Goal: Transaction & Acquisition: Purchase product/service

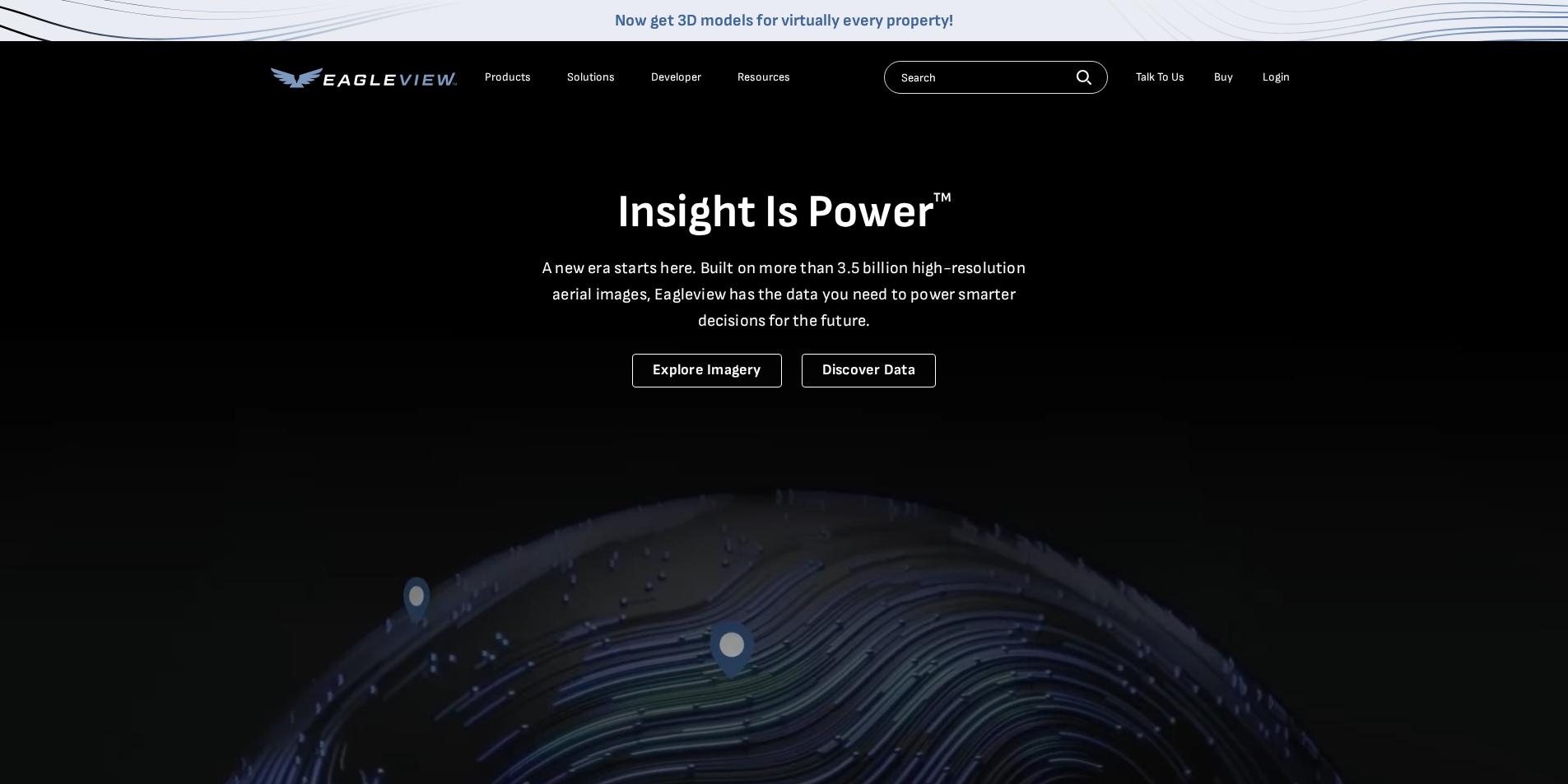
click at [1287, 74] on div "Login" at bounding box center [1277, 77] width 27 height 15
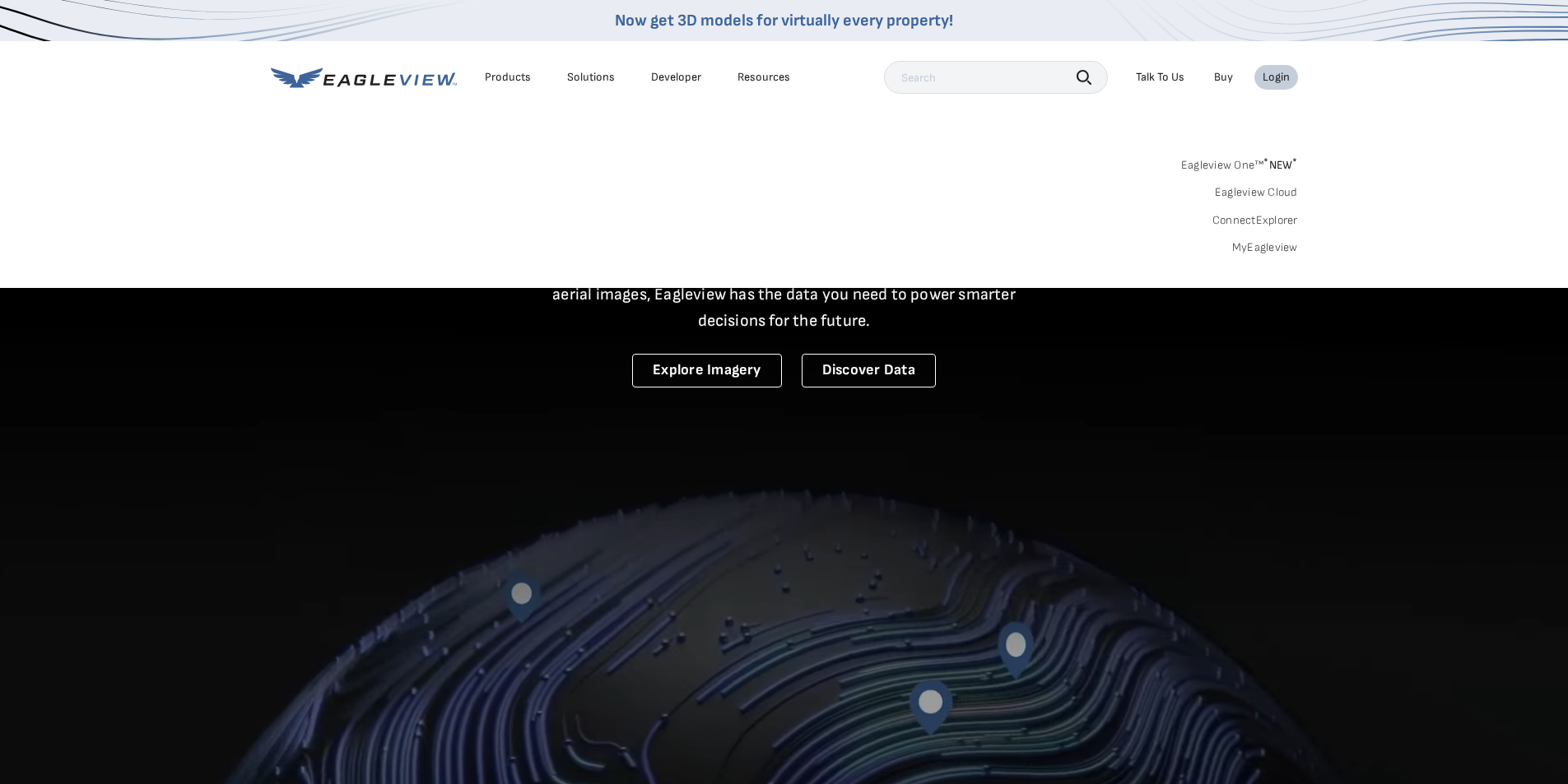
click at [1278, 81] on div "Login" at bounding box center [1277, 77] width 27 height 15
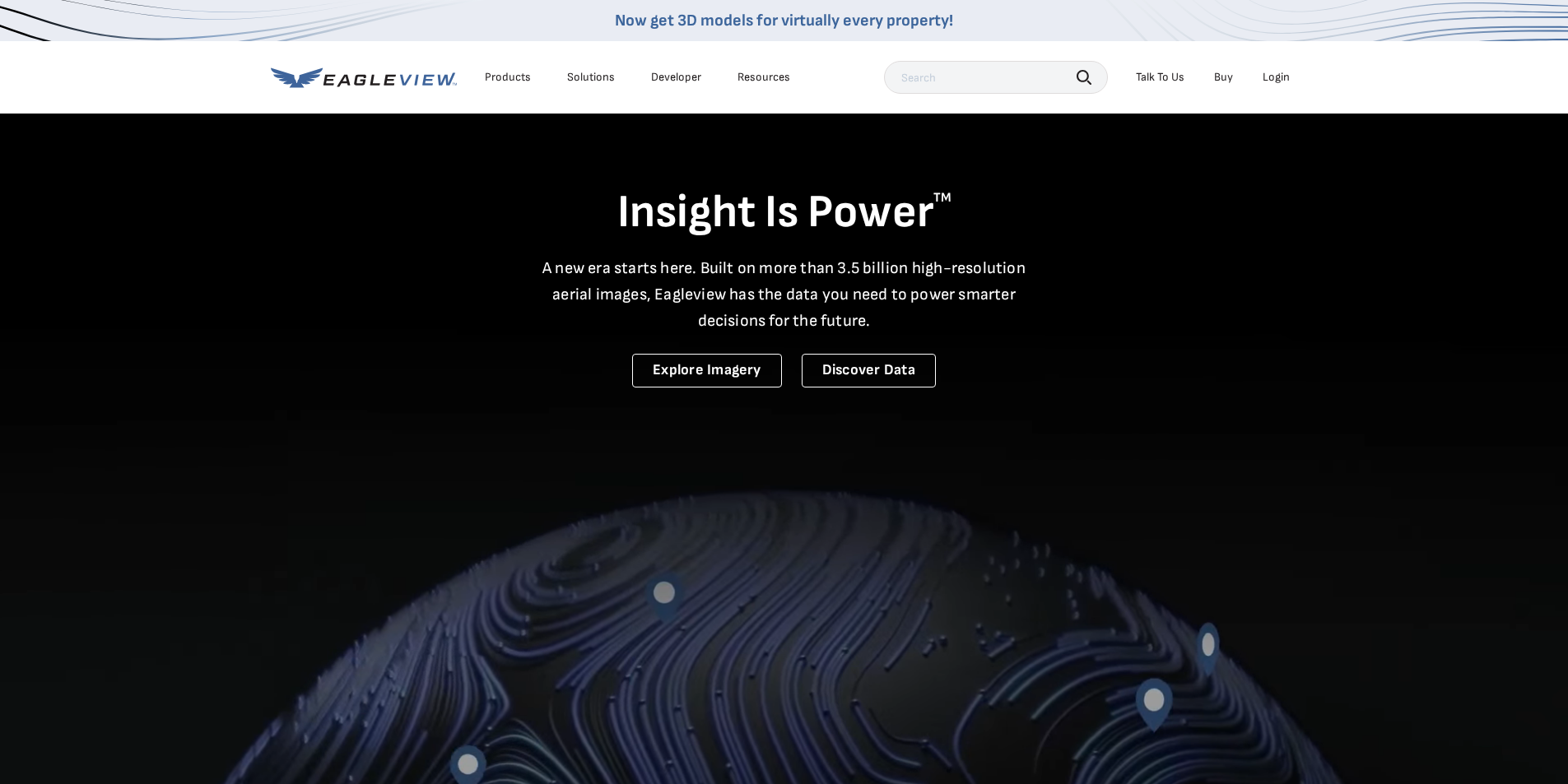
click at [1278, 81] on div "Login" at bounding box center [1277, 77] width 27 height 15
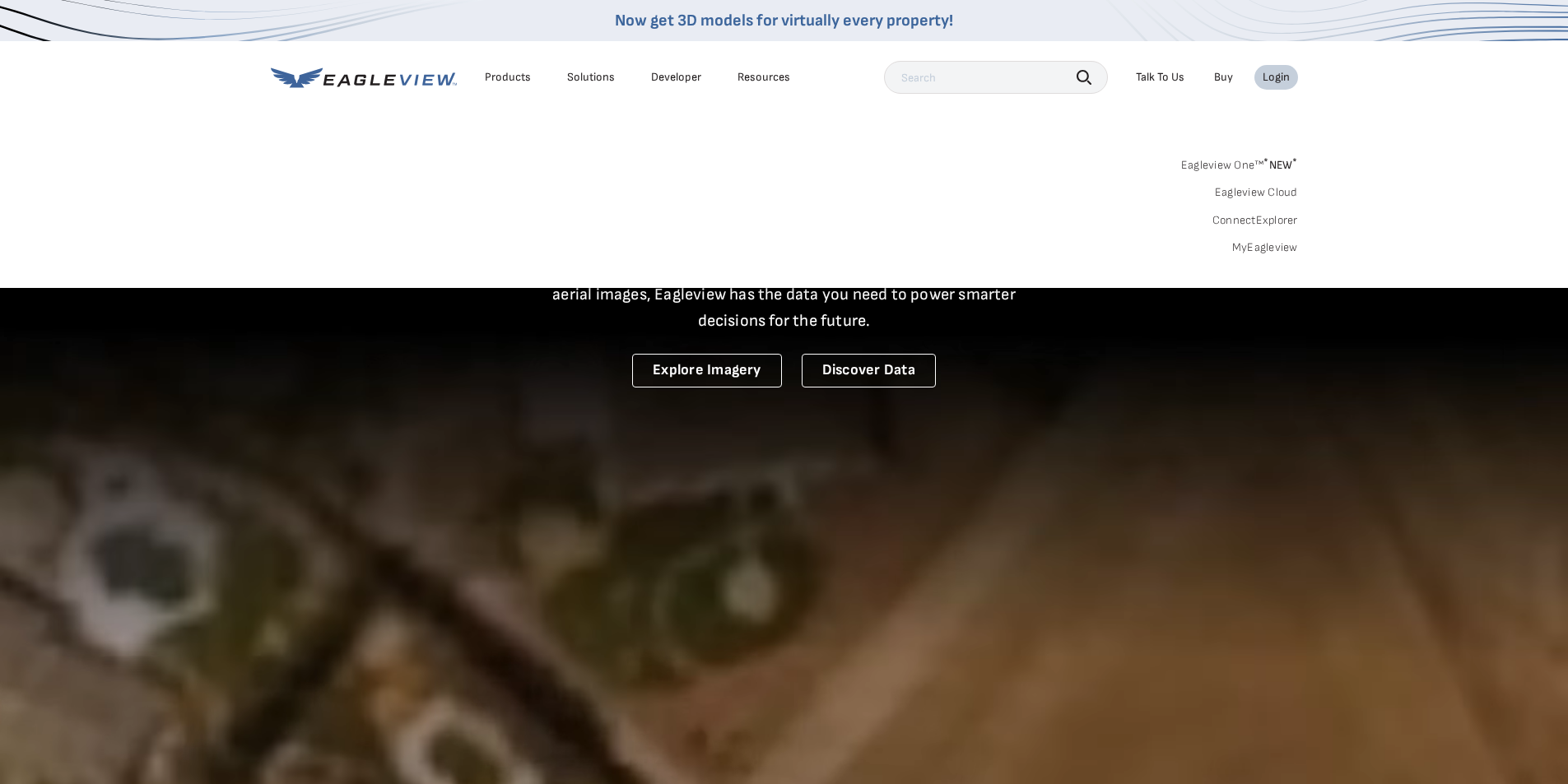
click at [1275, 243] on link "MyEagleview" at bounding box center [1266, 247] width 66 height 15
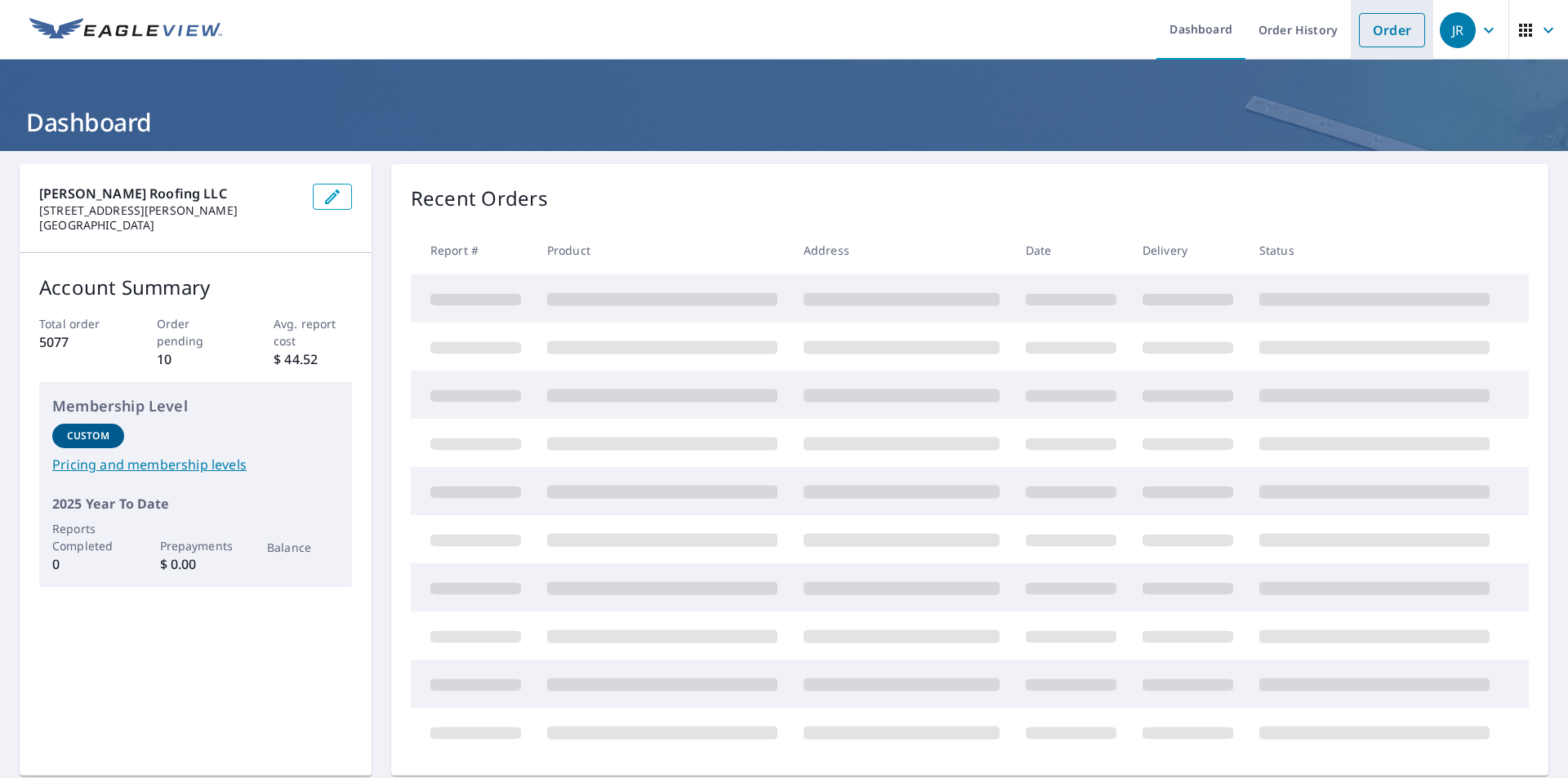
click at [1365, 26] on link "Order" at bounding box center [1392, 30] width 66 height 34
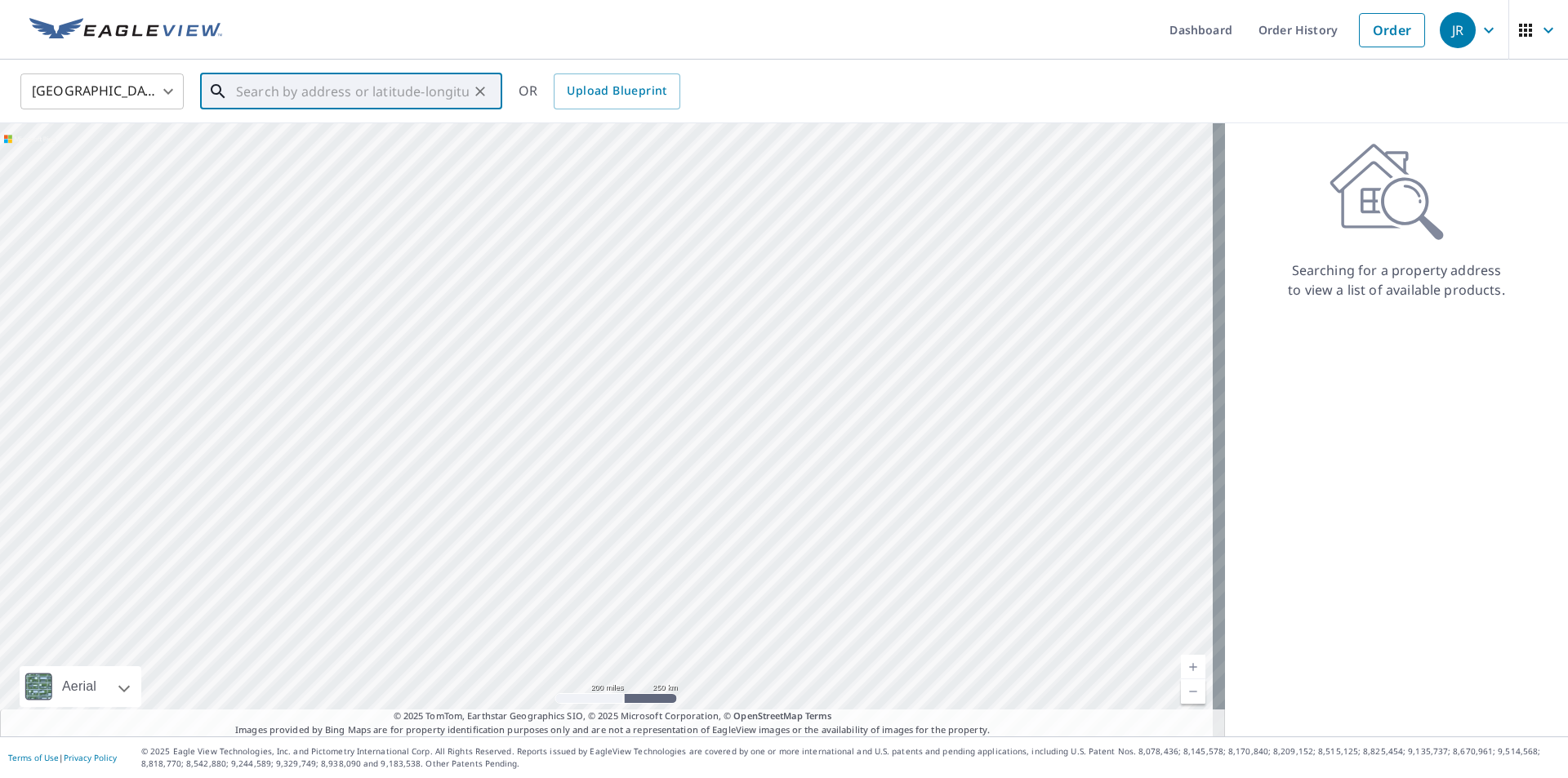
click at [331, 90] on input "text" at bounding box center [352, 91] width 233 height 45
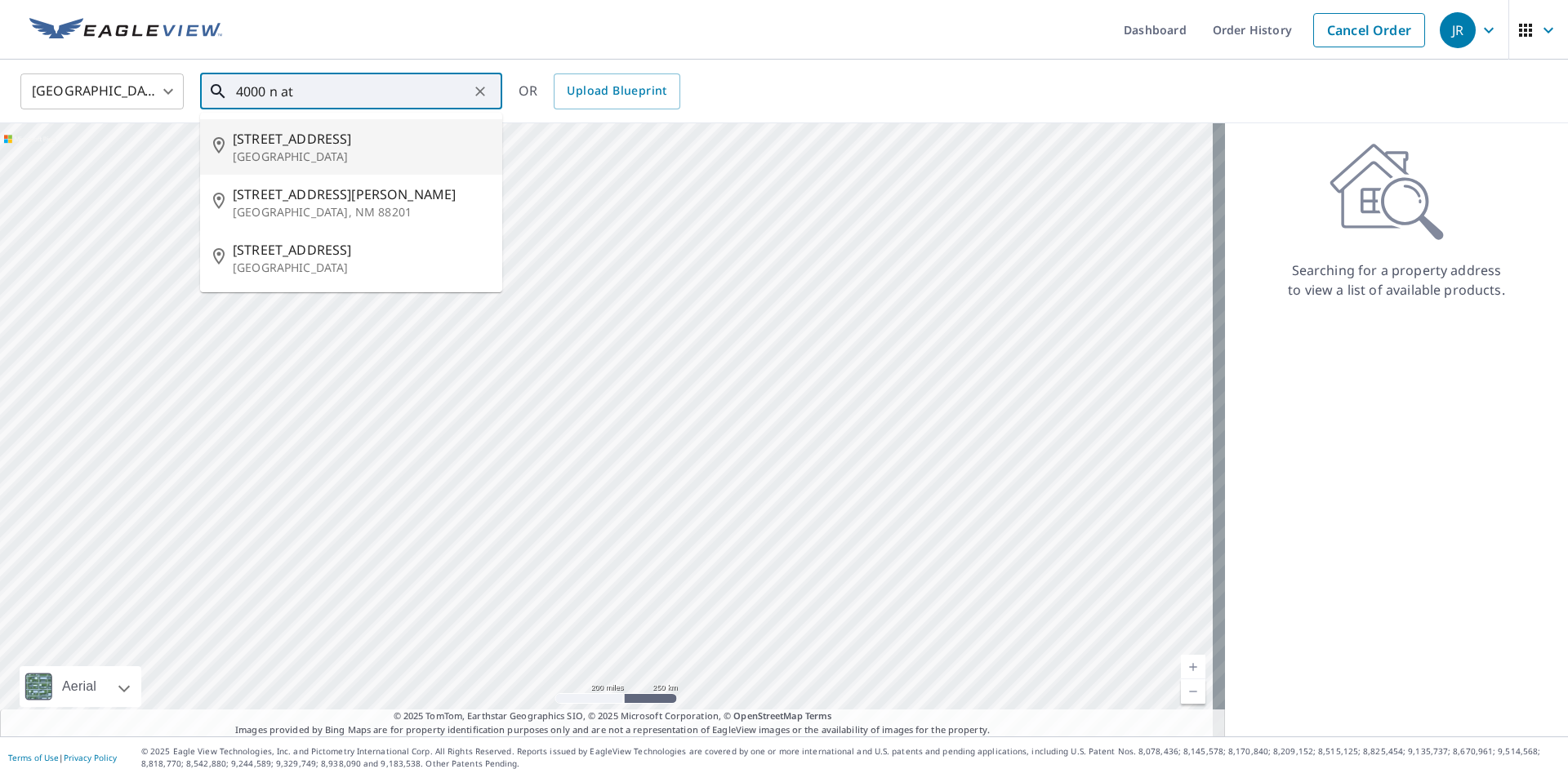
click at [305, 150] on p "Wichita, KS 67204" at bounding box center [361, 157] width 256 height 16
type input "4000 N Athenian Ave Wichita, KS 67204"
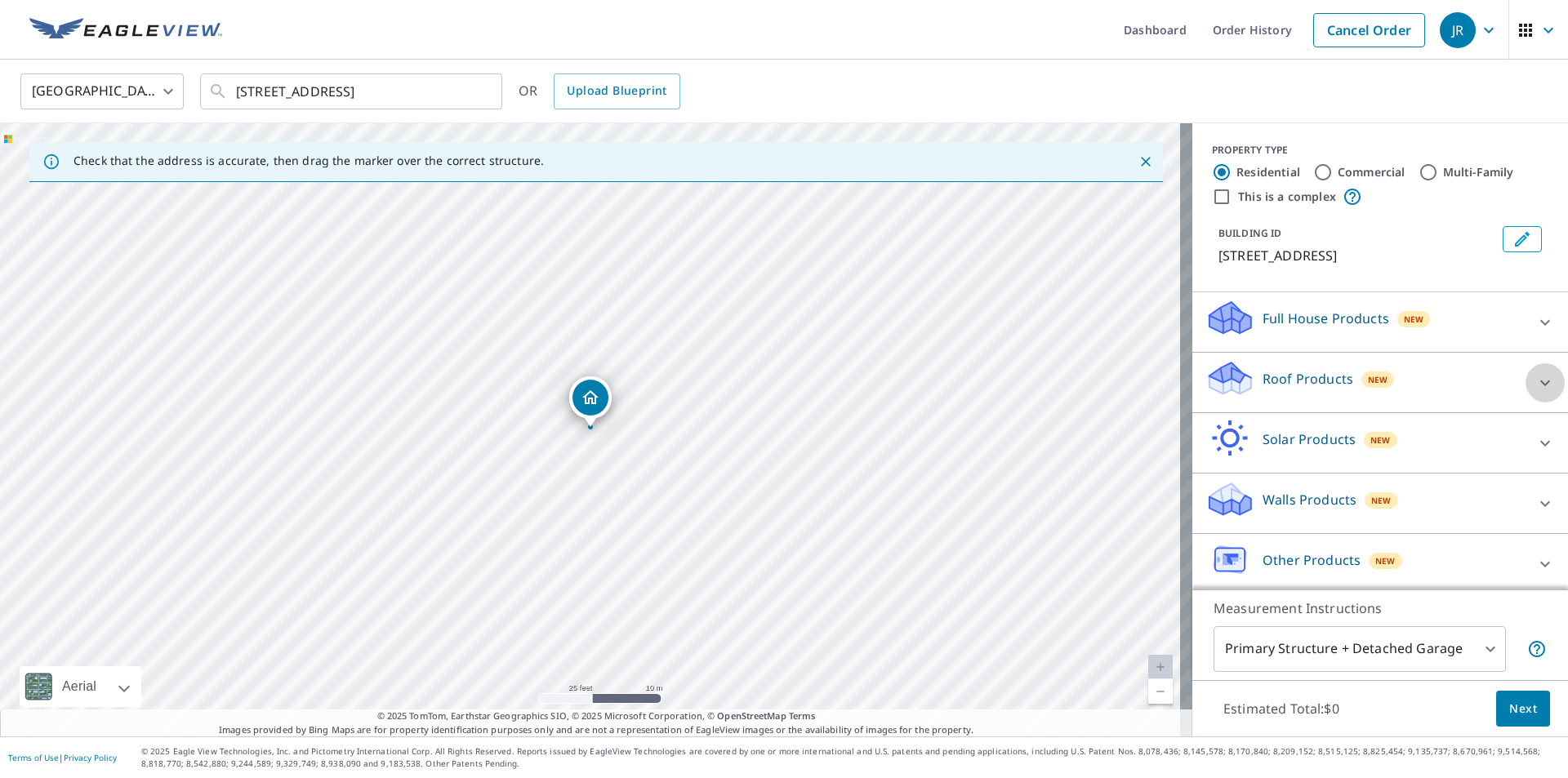
click at [1535, 384] on icon at bounding box center [1545, 383] width 19 height 19
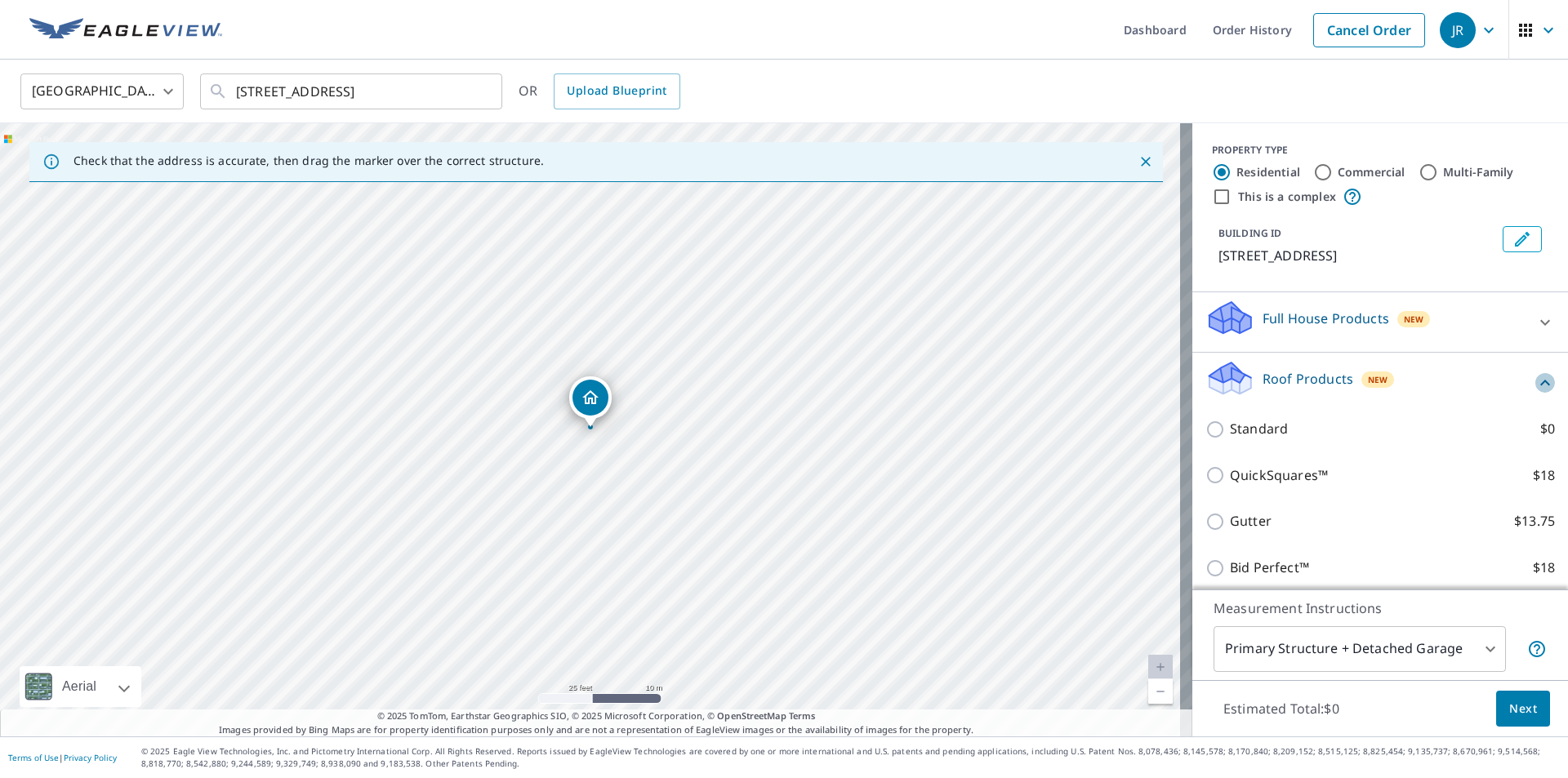
click at [1535, 384] on icon at bounding box center [1545, 383] width 19 height 19
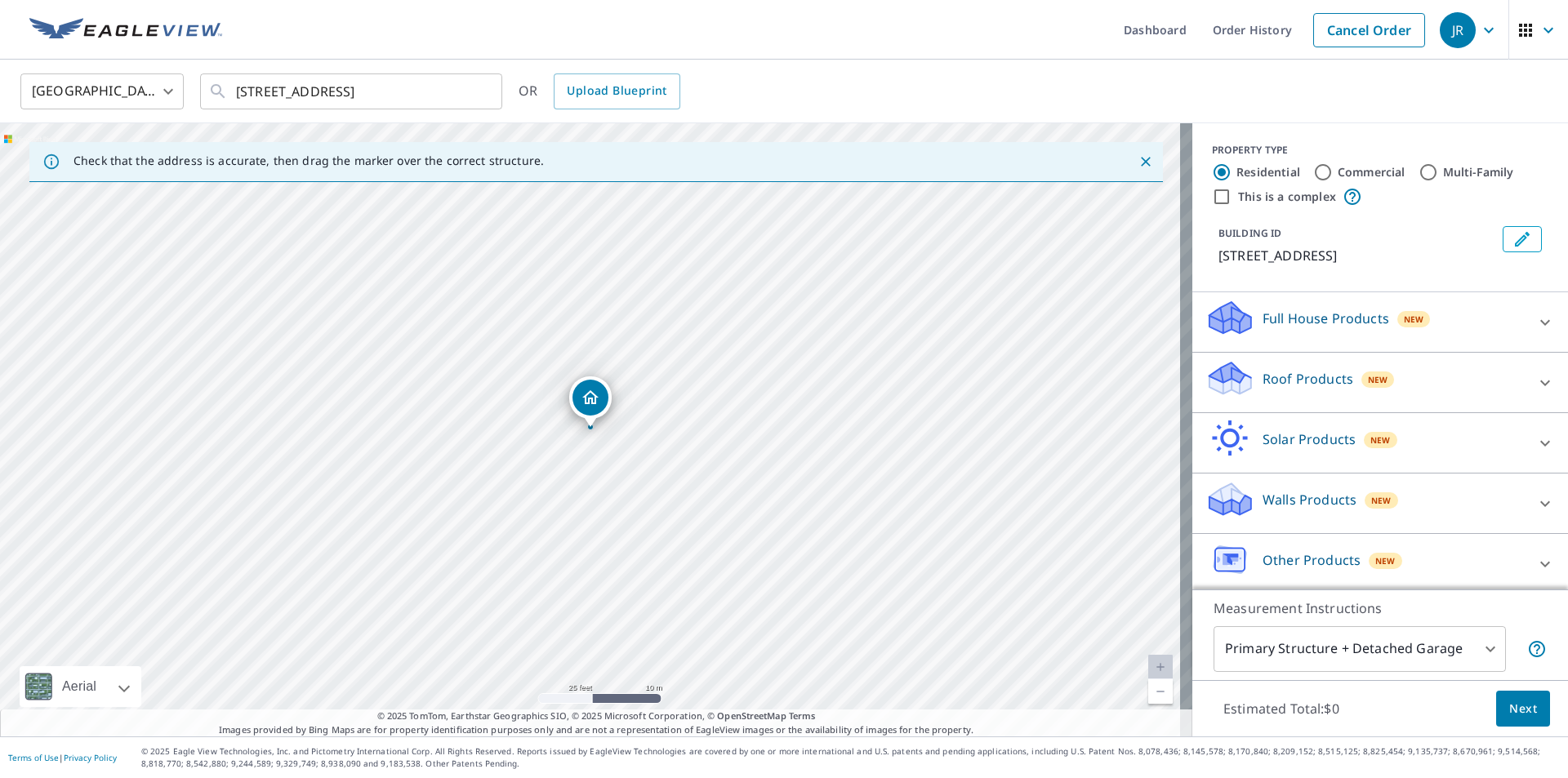
scroll to position [5, 0]
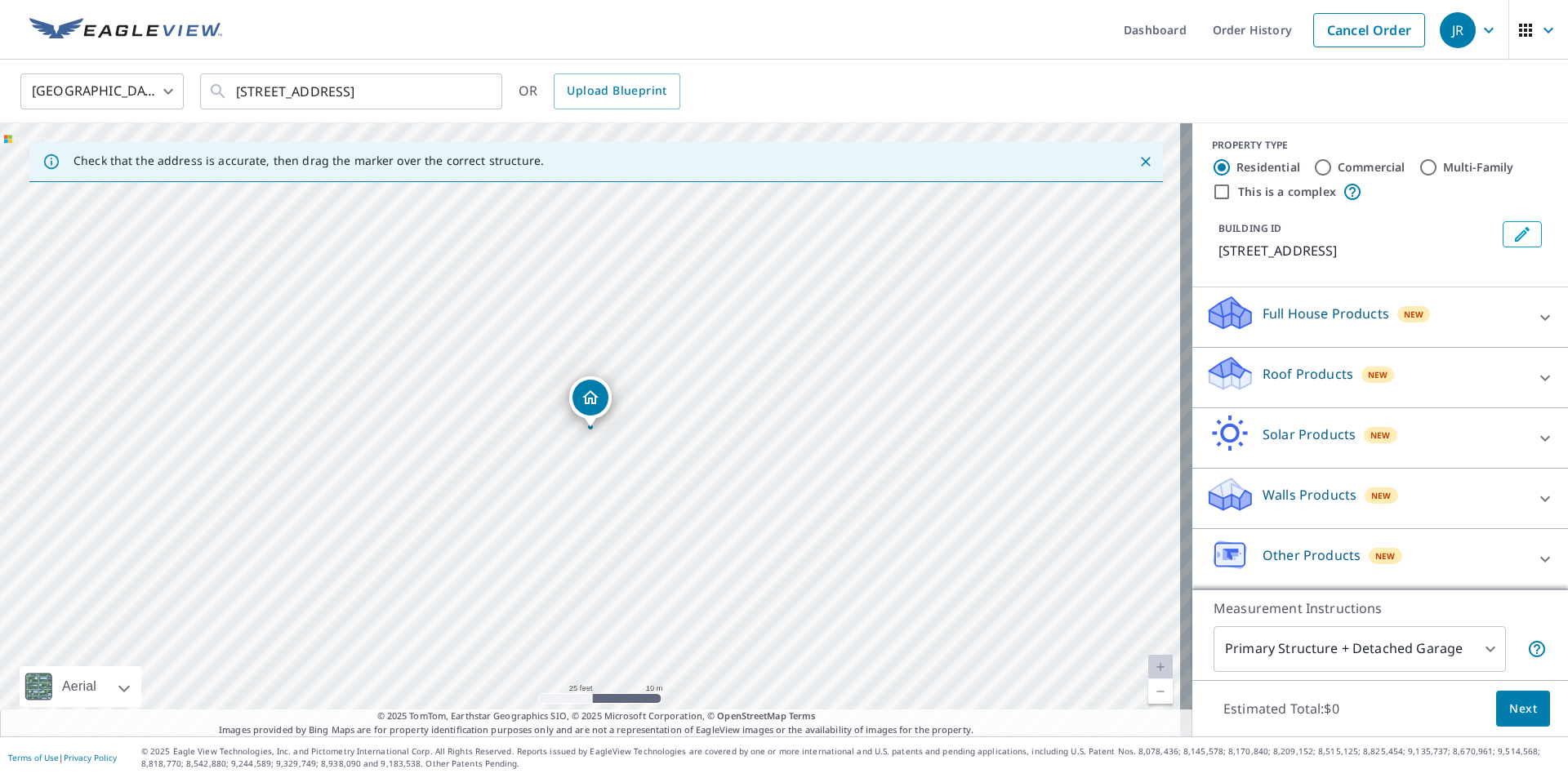
click at [1535, 311] on icon at bounding box center [1545, 317] width 19 height 19
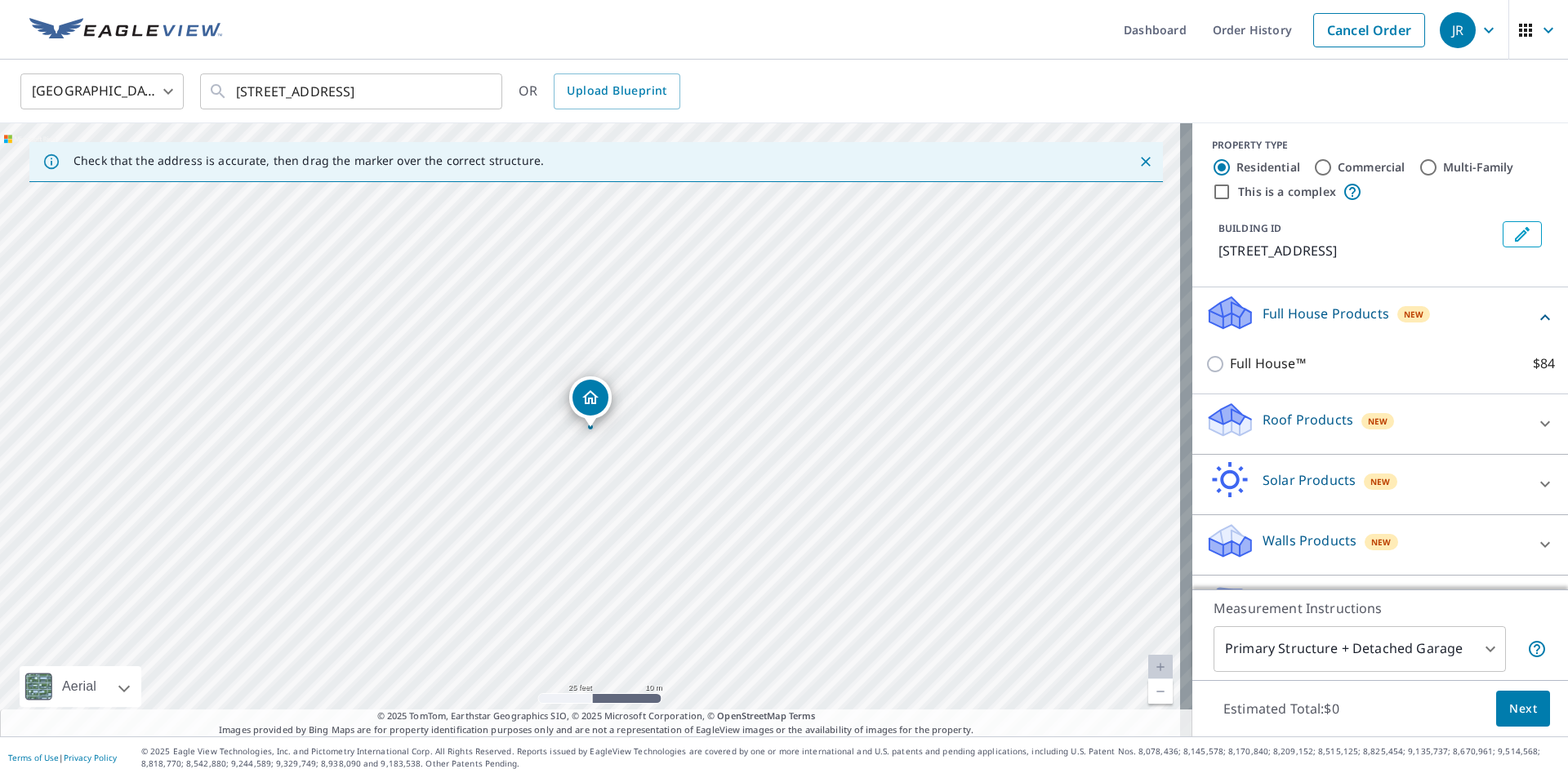
click at [1535, 313] on icon at bounding box center [1545, 317] width 19 height 19
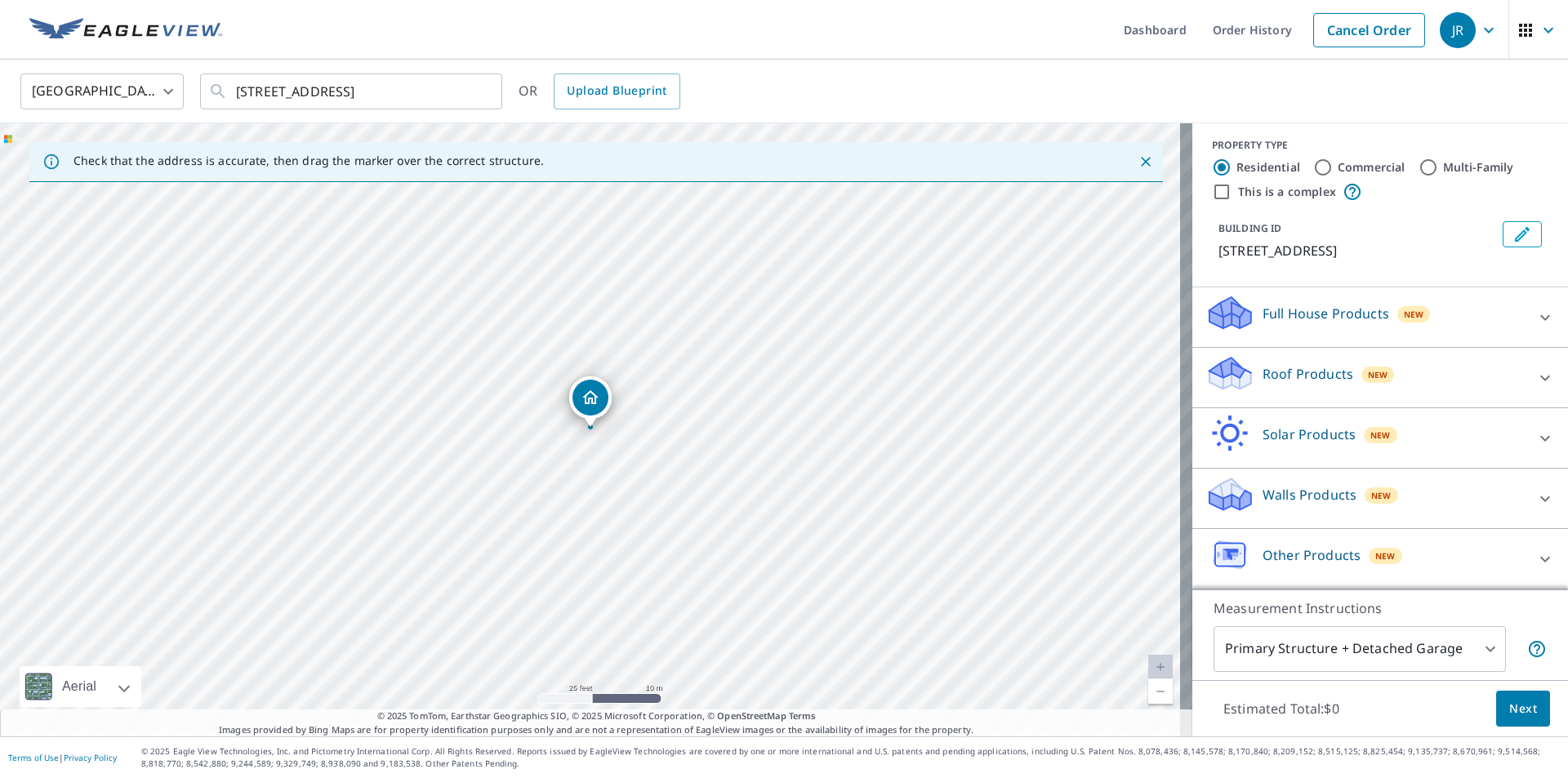
click at [1535, 375] on icon at bounding box center [1545, 378] width 19 height 19
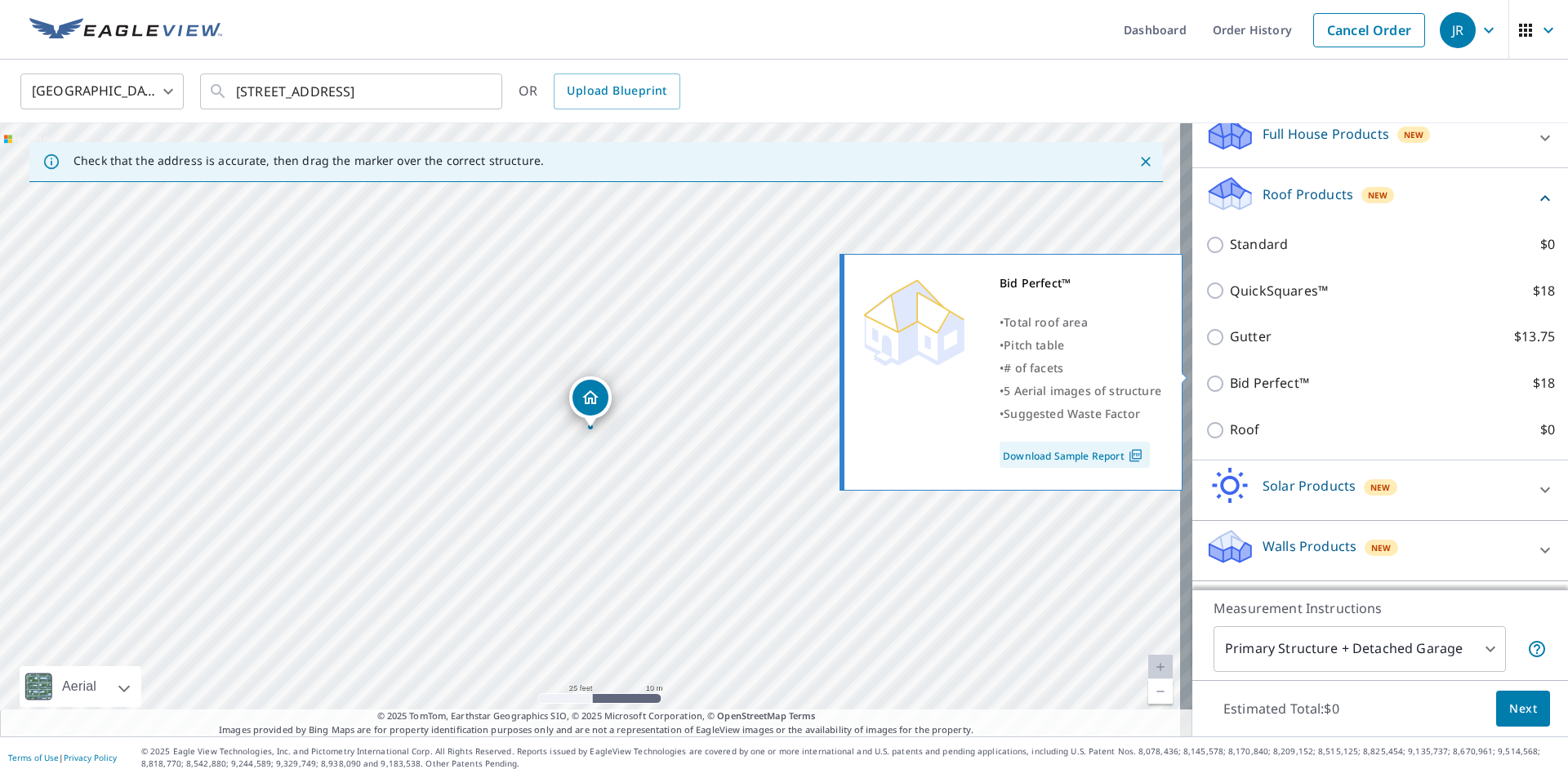
scroll to position [155, 0]
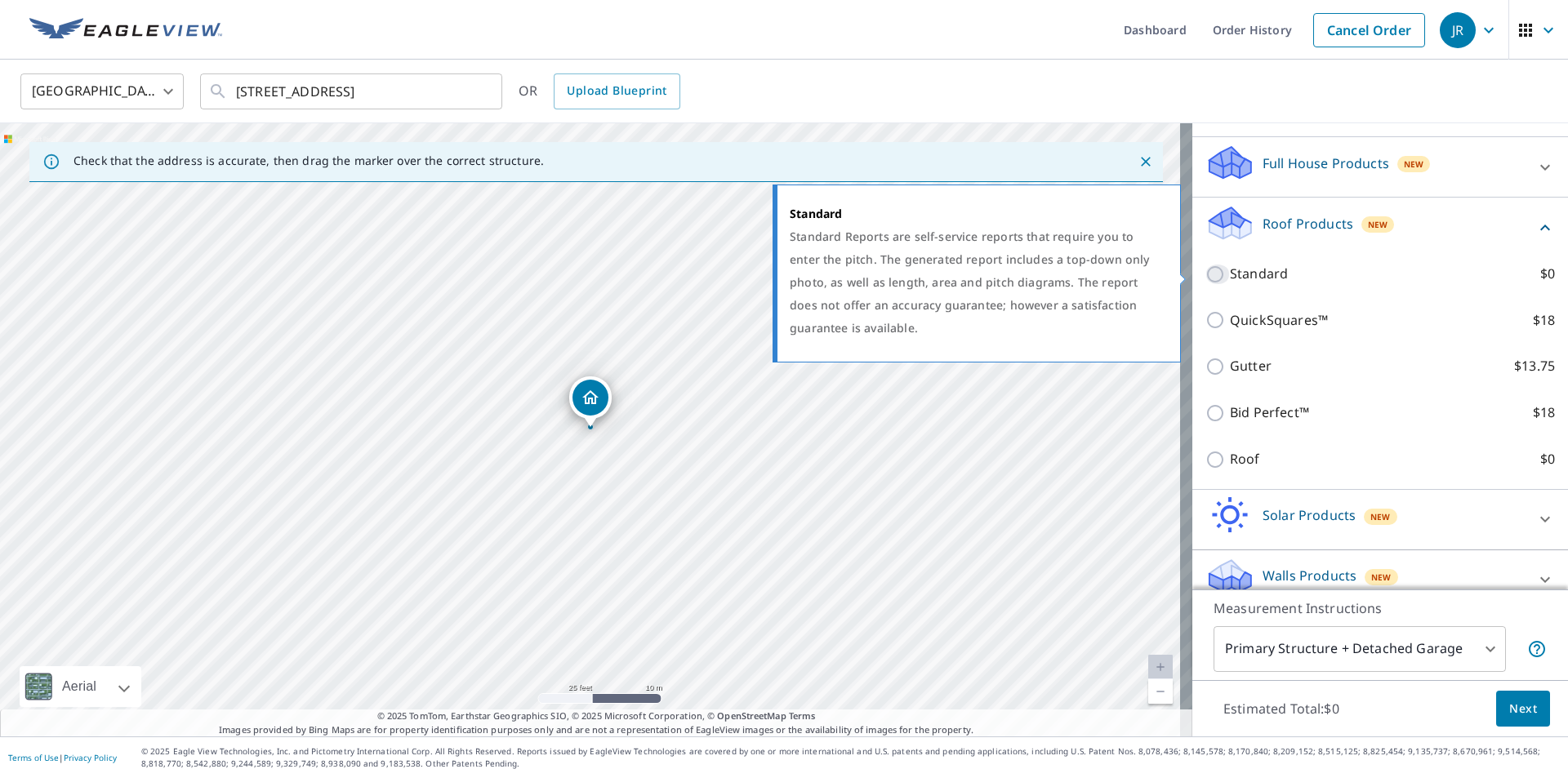
click at [1205, 276] on input "Standard $0" at bounding box center [1217, 274] width 24 height 19
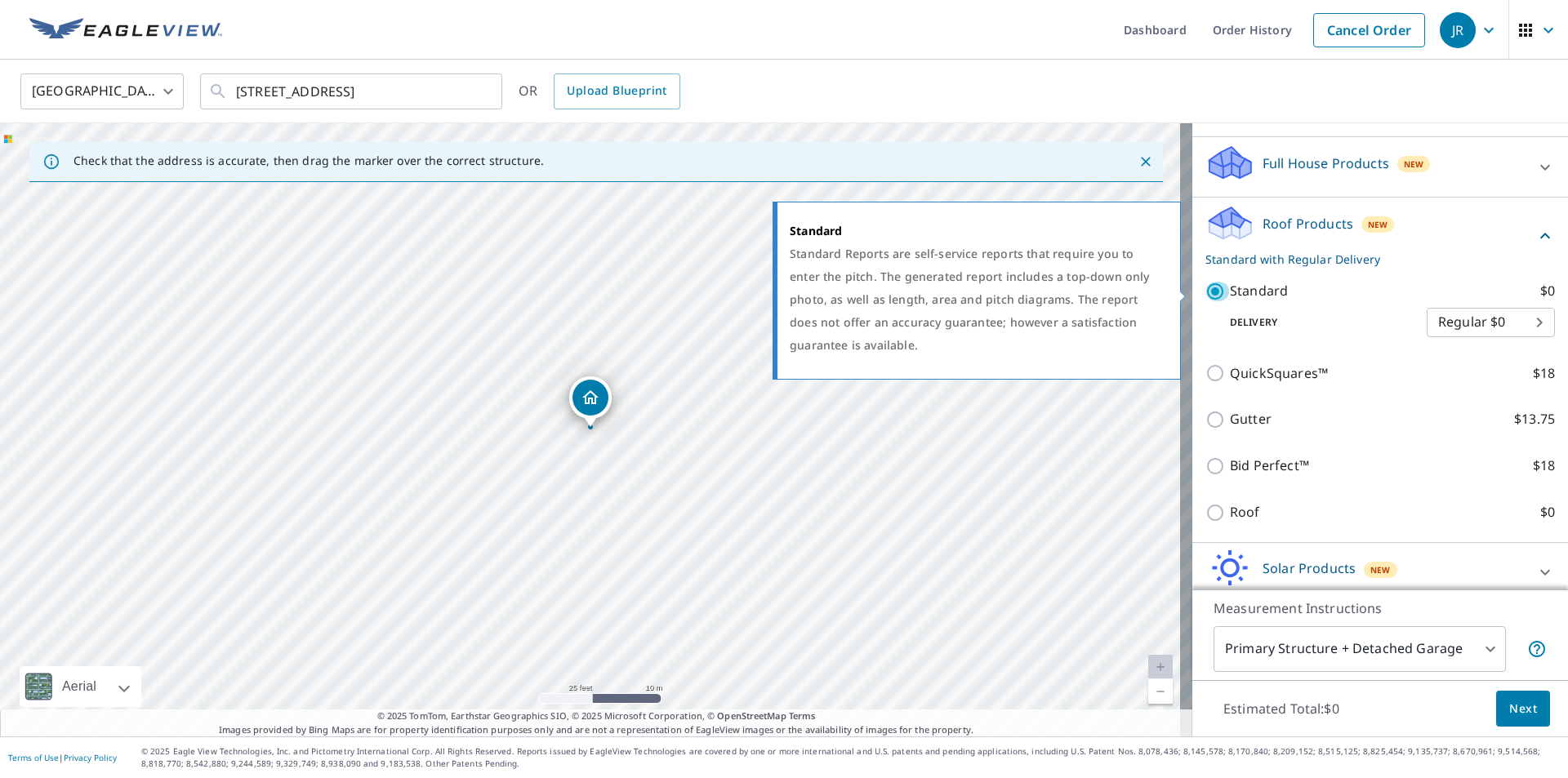
click at [1205, 288] on input "Standard $0" at bounding box center [1217, 291] width 24 height 19
checkbox input "false"
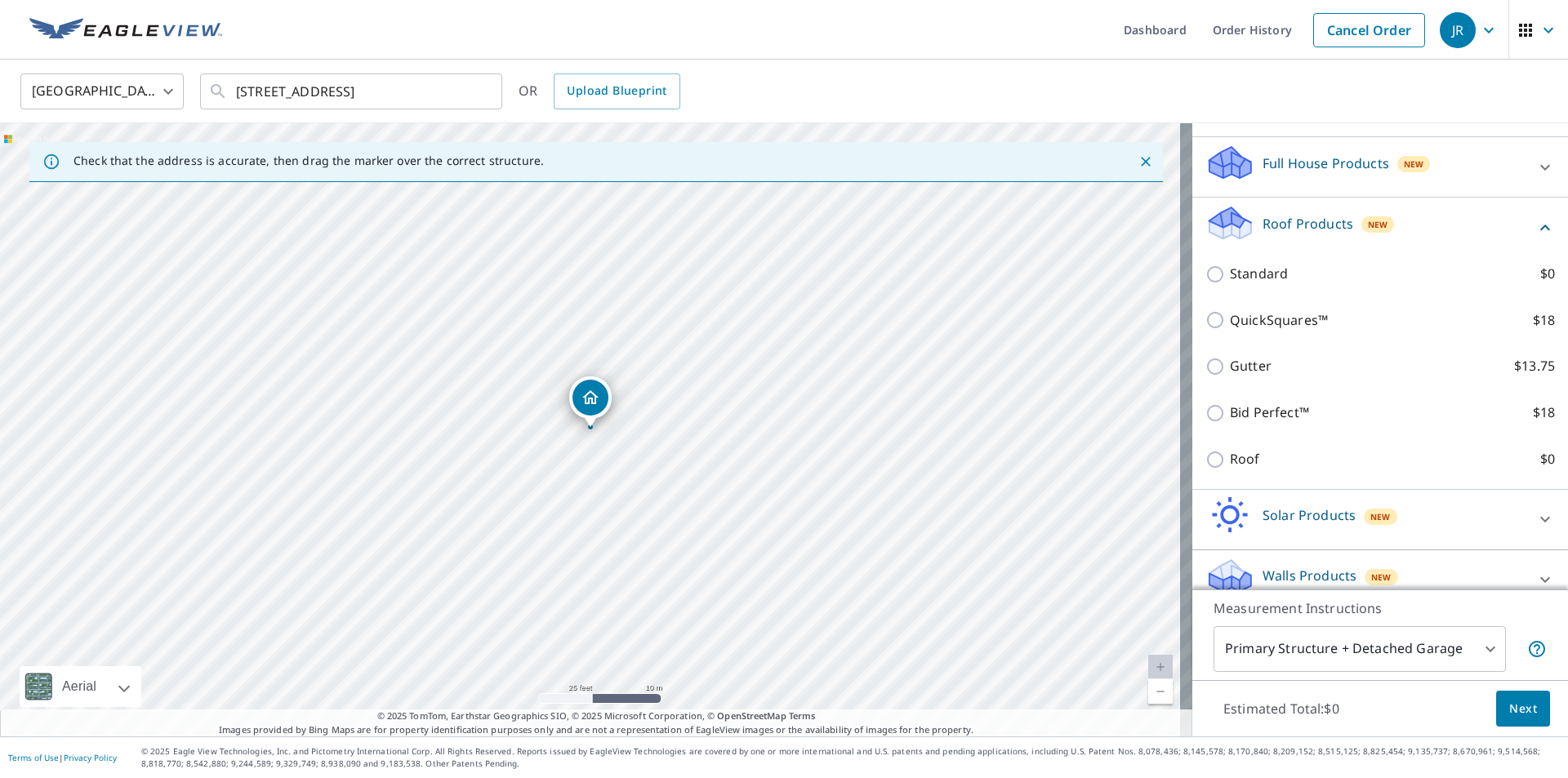
click at [1535, 220] on icon at bounding box center [1545, 228] width 19 height 19
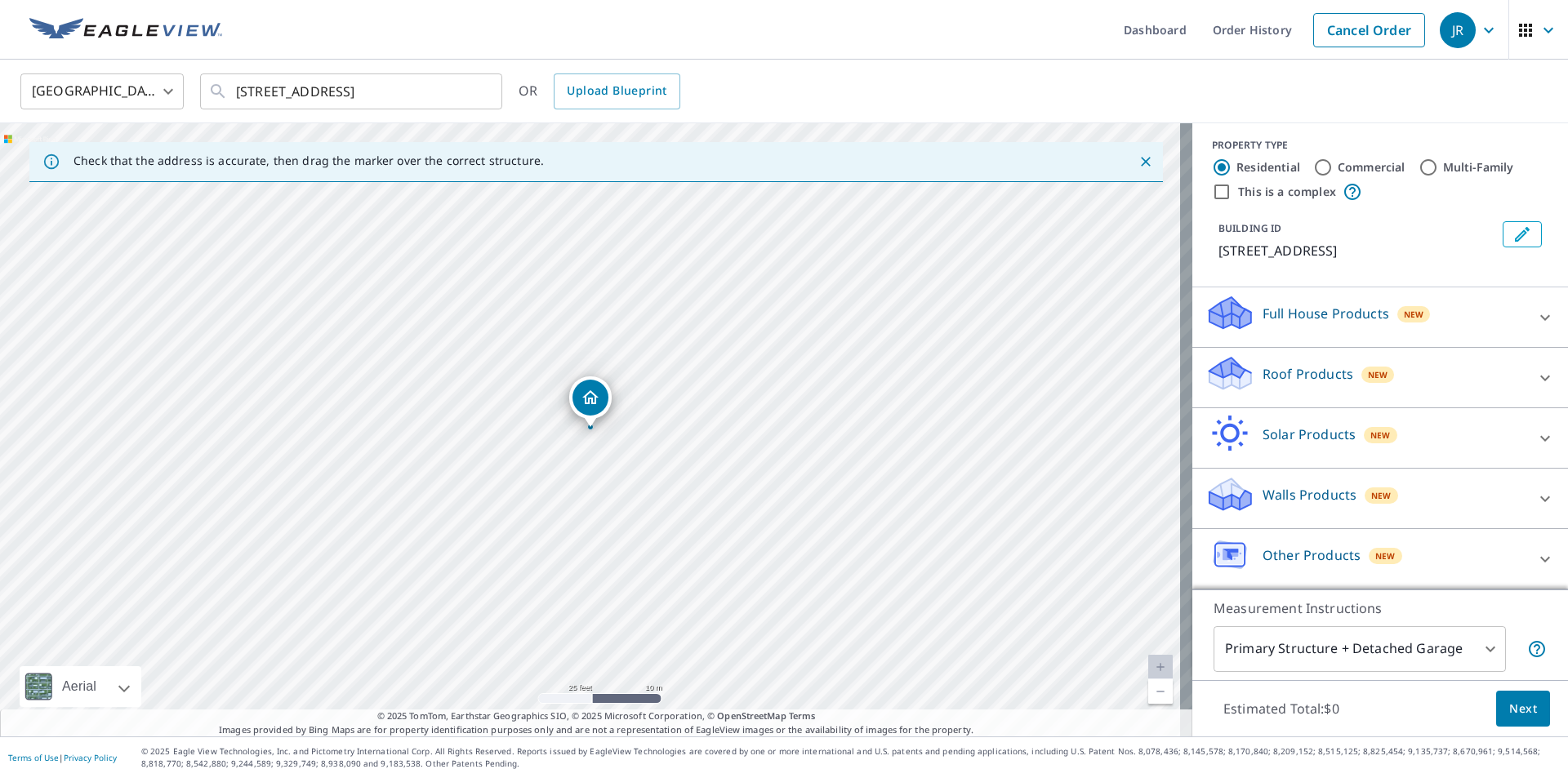
scroll to position [5, 0]
click at [1517, 715] on span "Next" at bounding box center [1523, 708] width 28 height 20
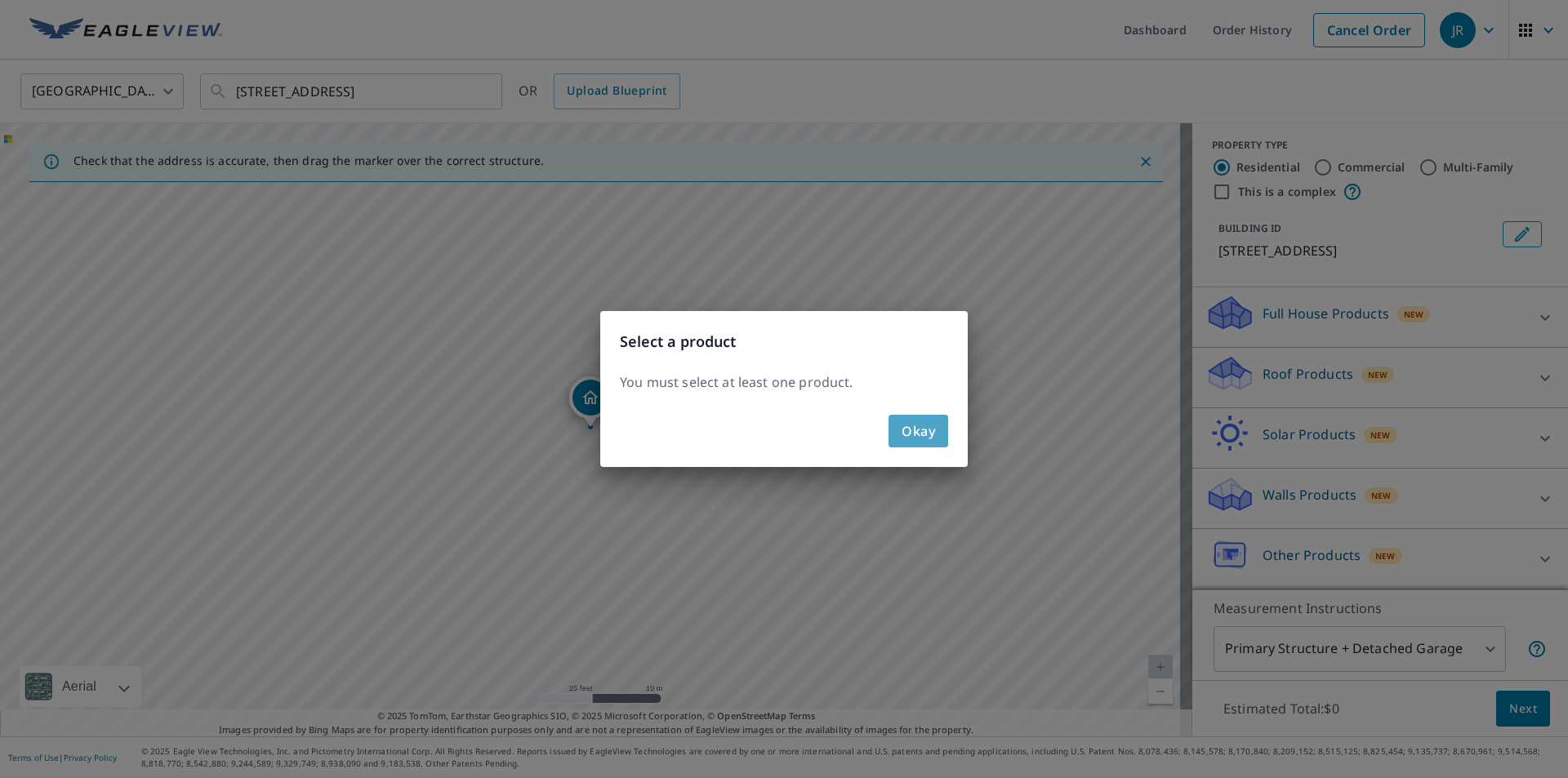
click at [933, 435] on span "Okay" at bounding box center [918, 431] width 34 height 23
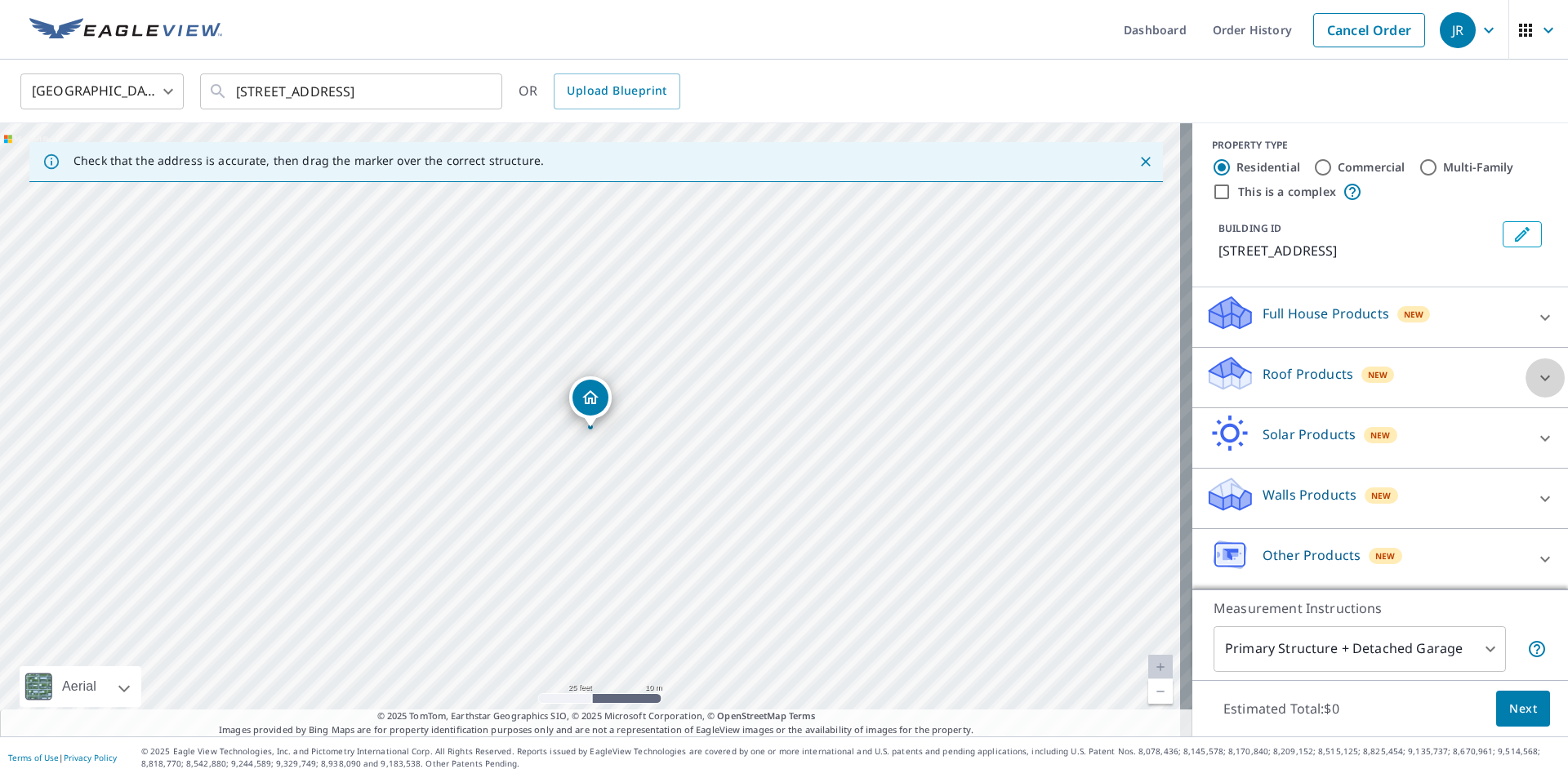
click at [1540, 378] on icon at bounding box center [1545, 378] width 10 height 6
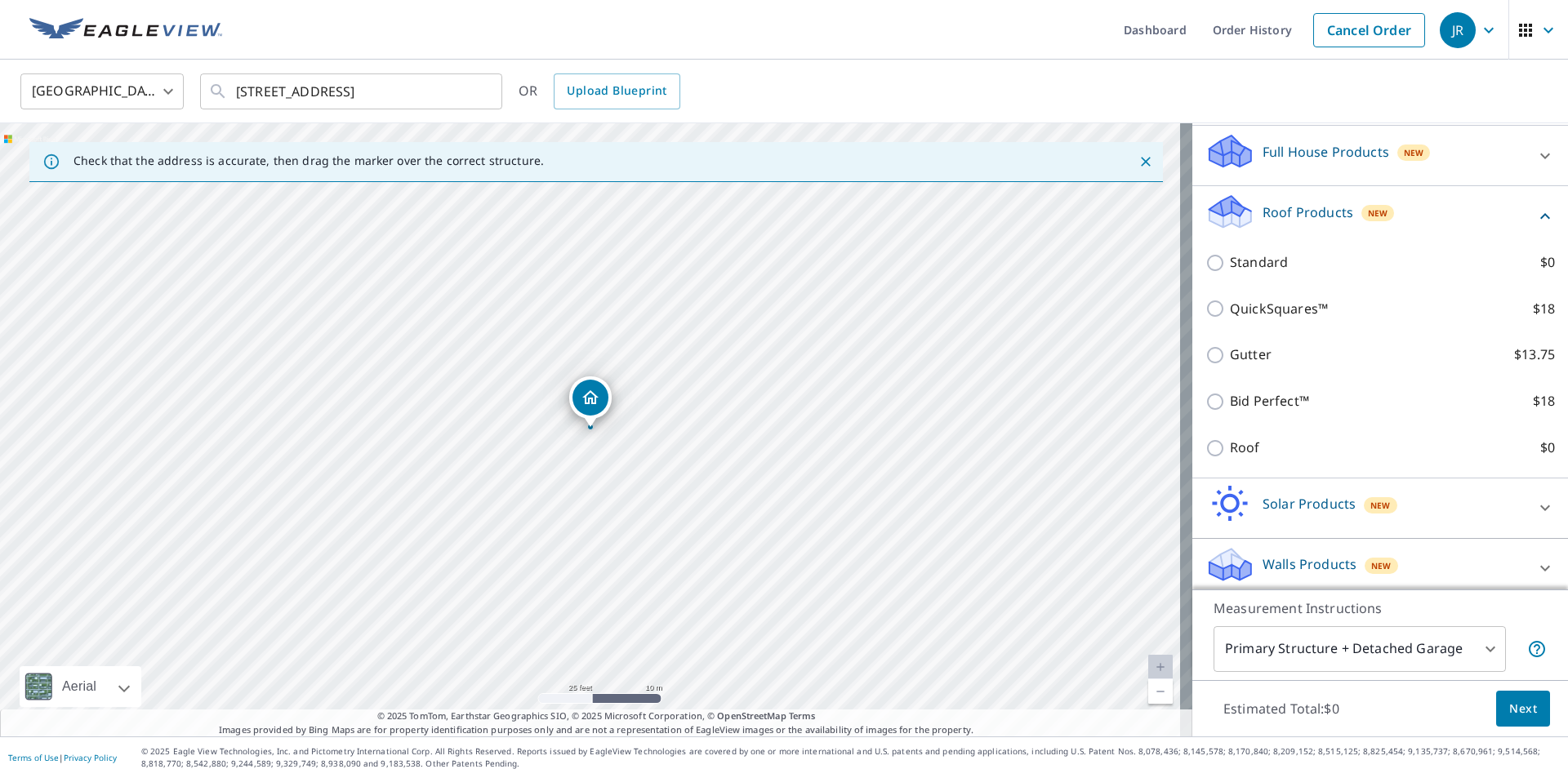
scroll to position [168, 0]
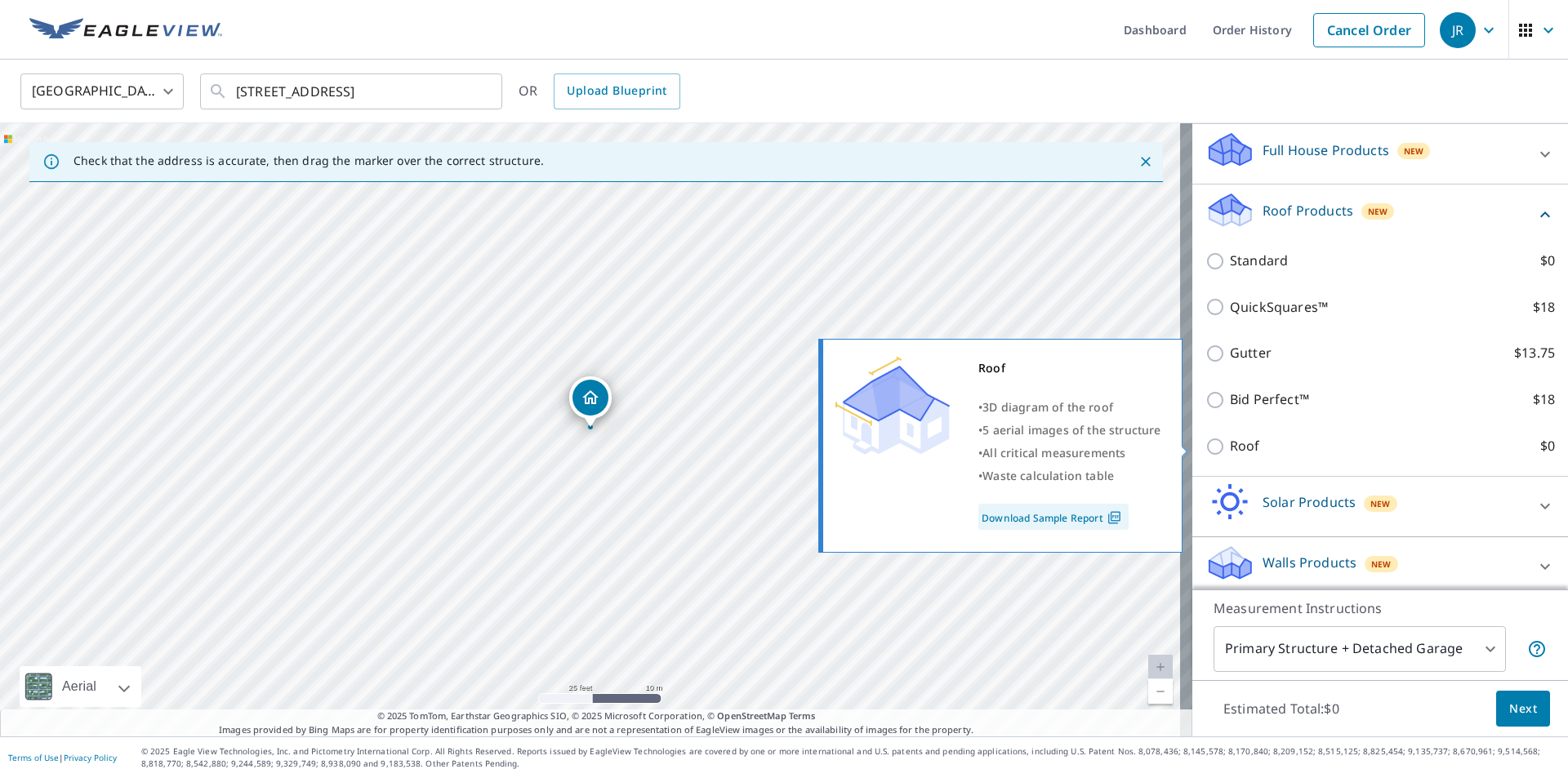
click at [1205, 445] on input "Roof $0" at bounding box center [1217, 447] width 24 height 19
checkbox input "true"
type input "3"
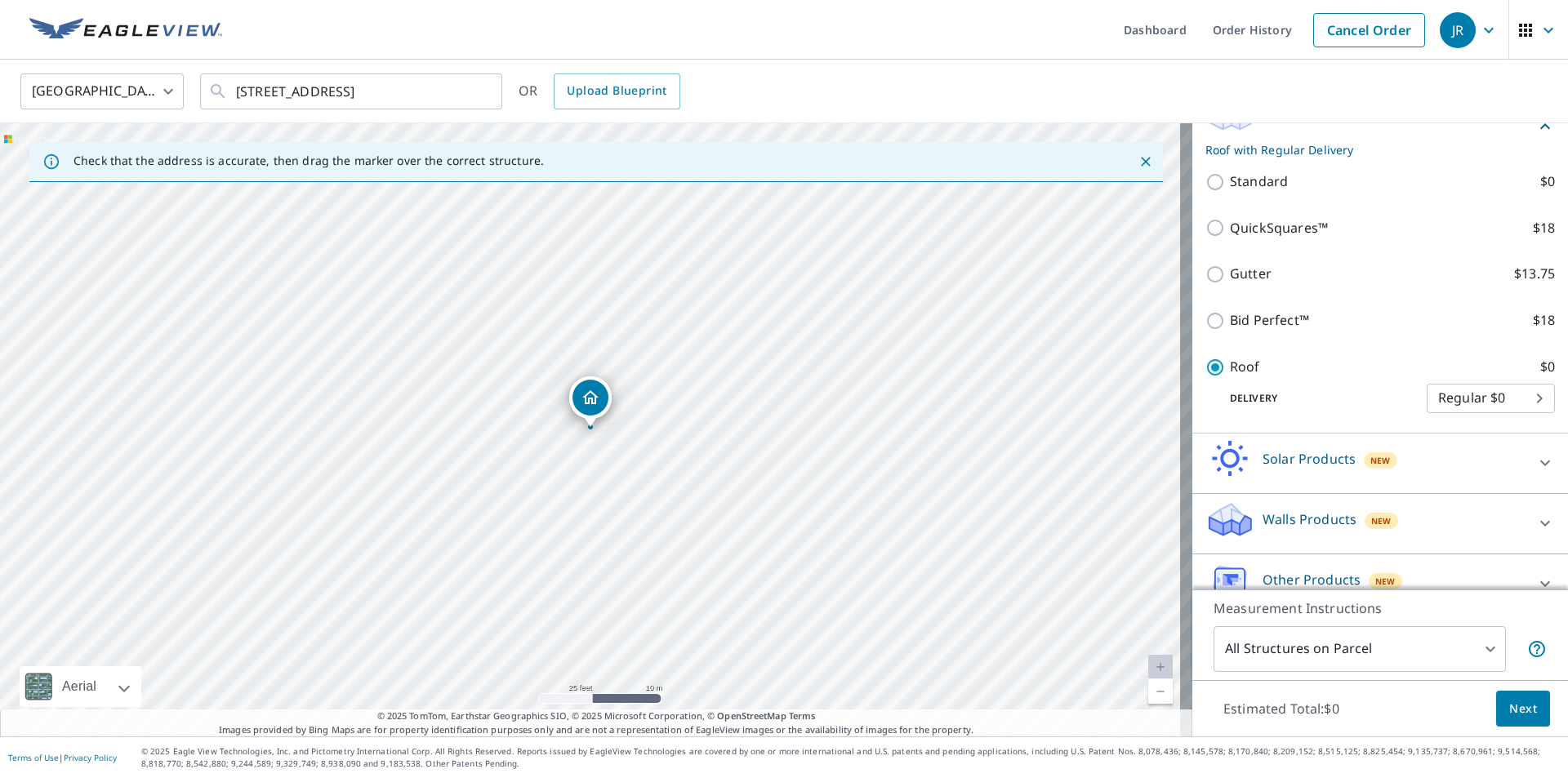
scroll to position [245, 0]
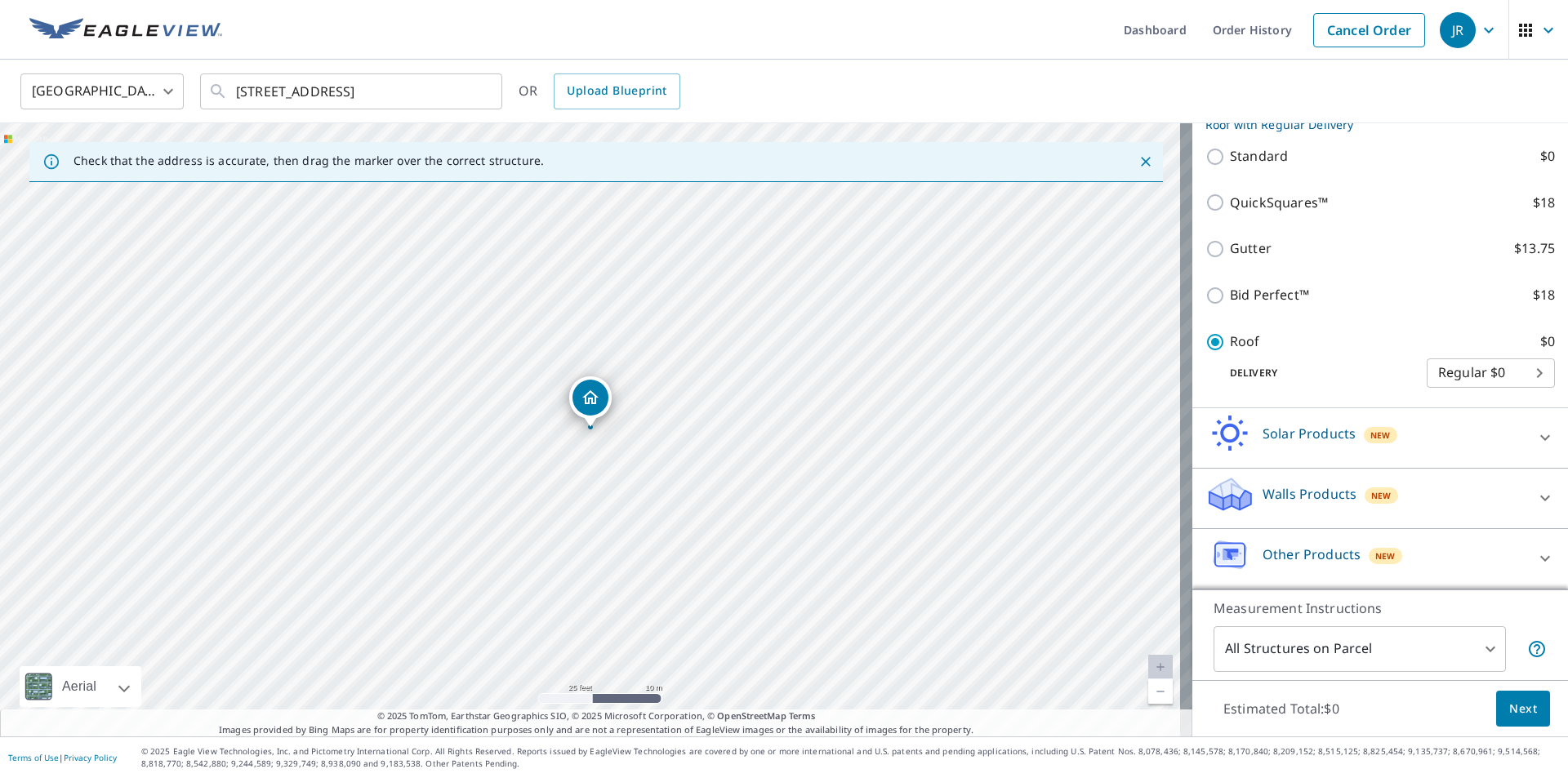
click at [1514, 707] on span "Next" at bounding box center [1523, 708] width 28 height 20
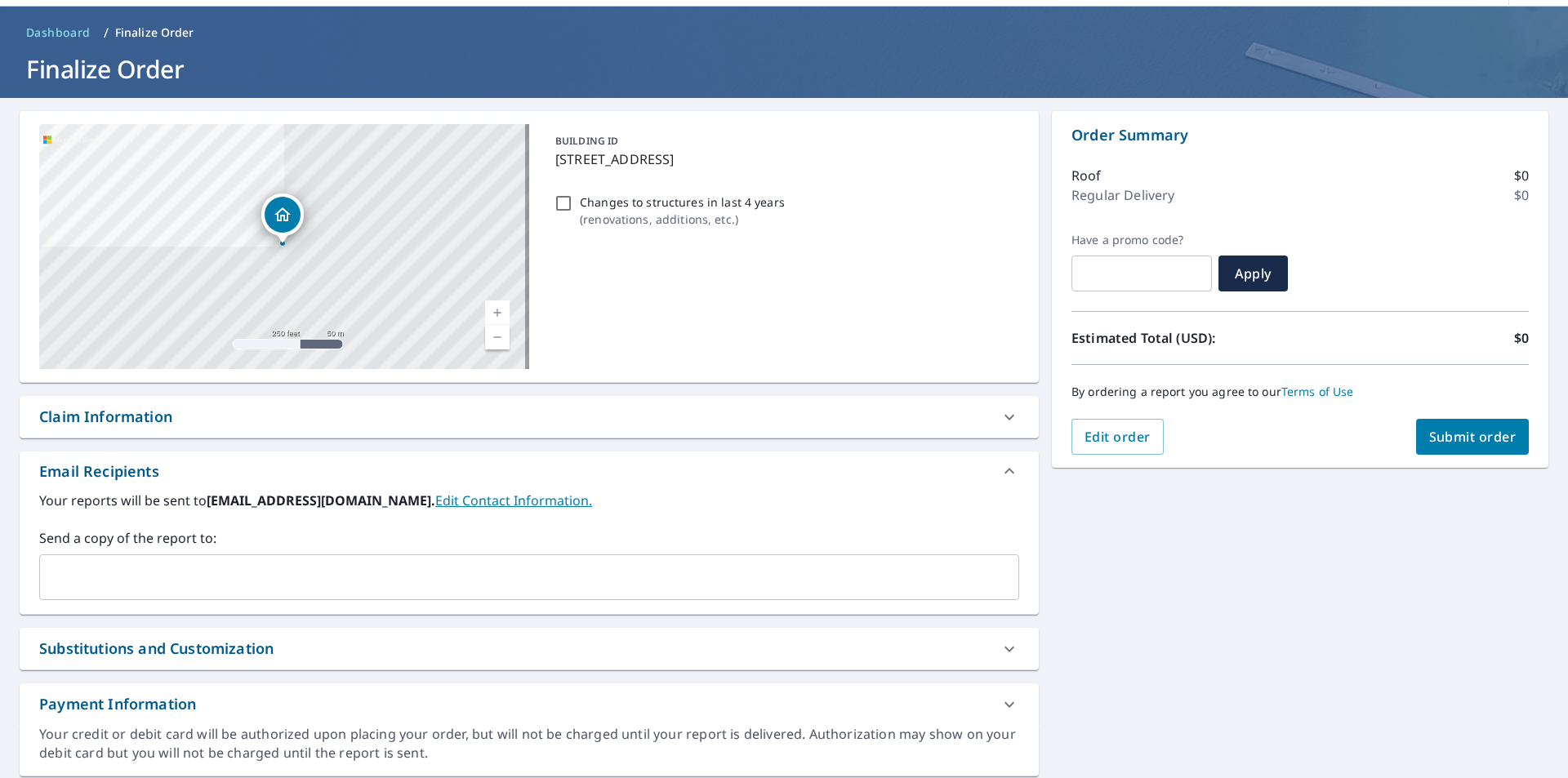
scroll to position [81, 0]
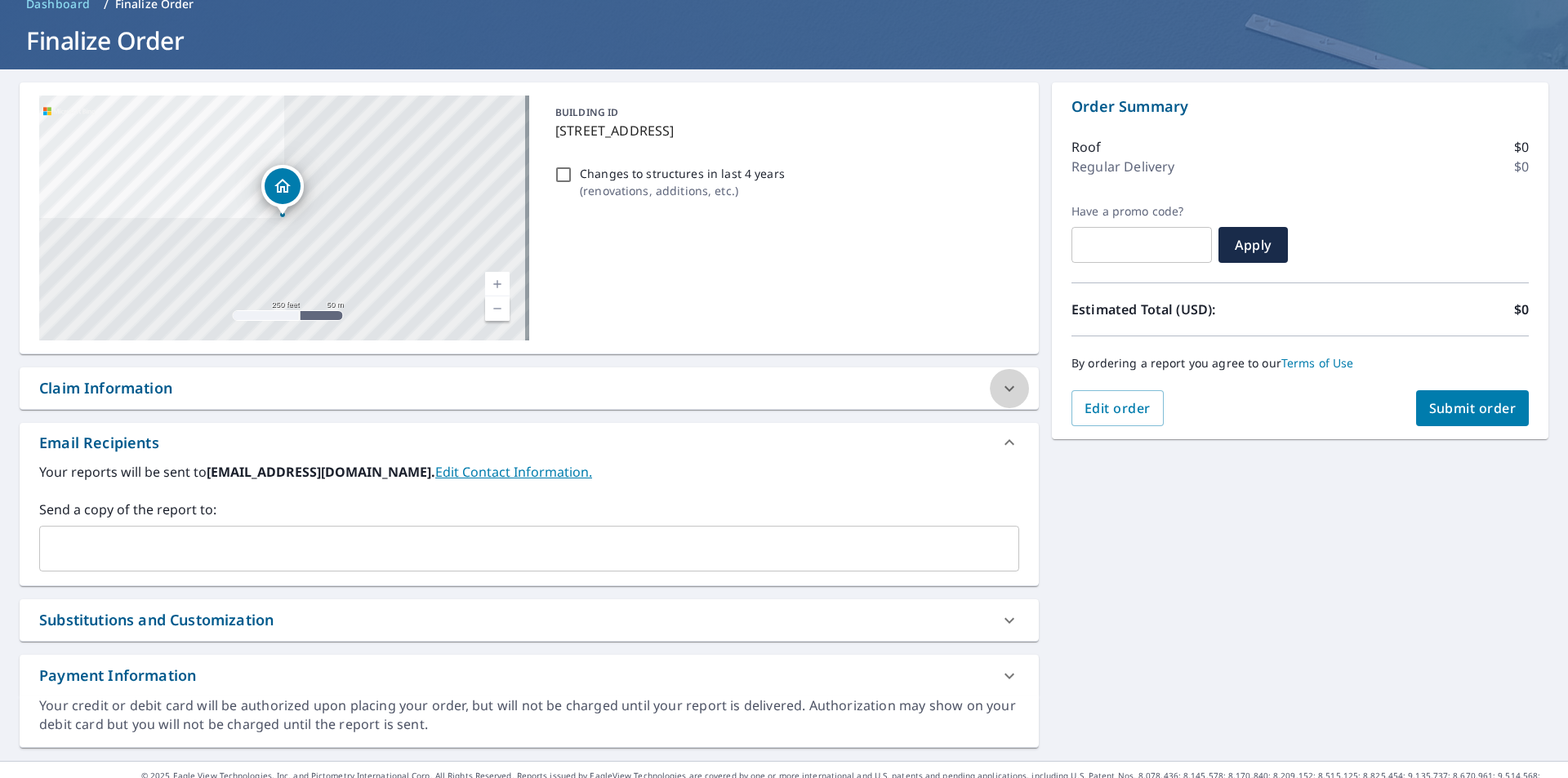
click at [1006, 387] on icon at bounding box center [1009, 389] width 19 height 19
checkbox input "true"
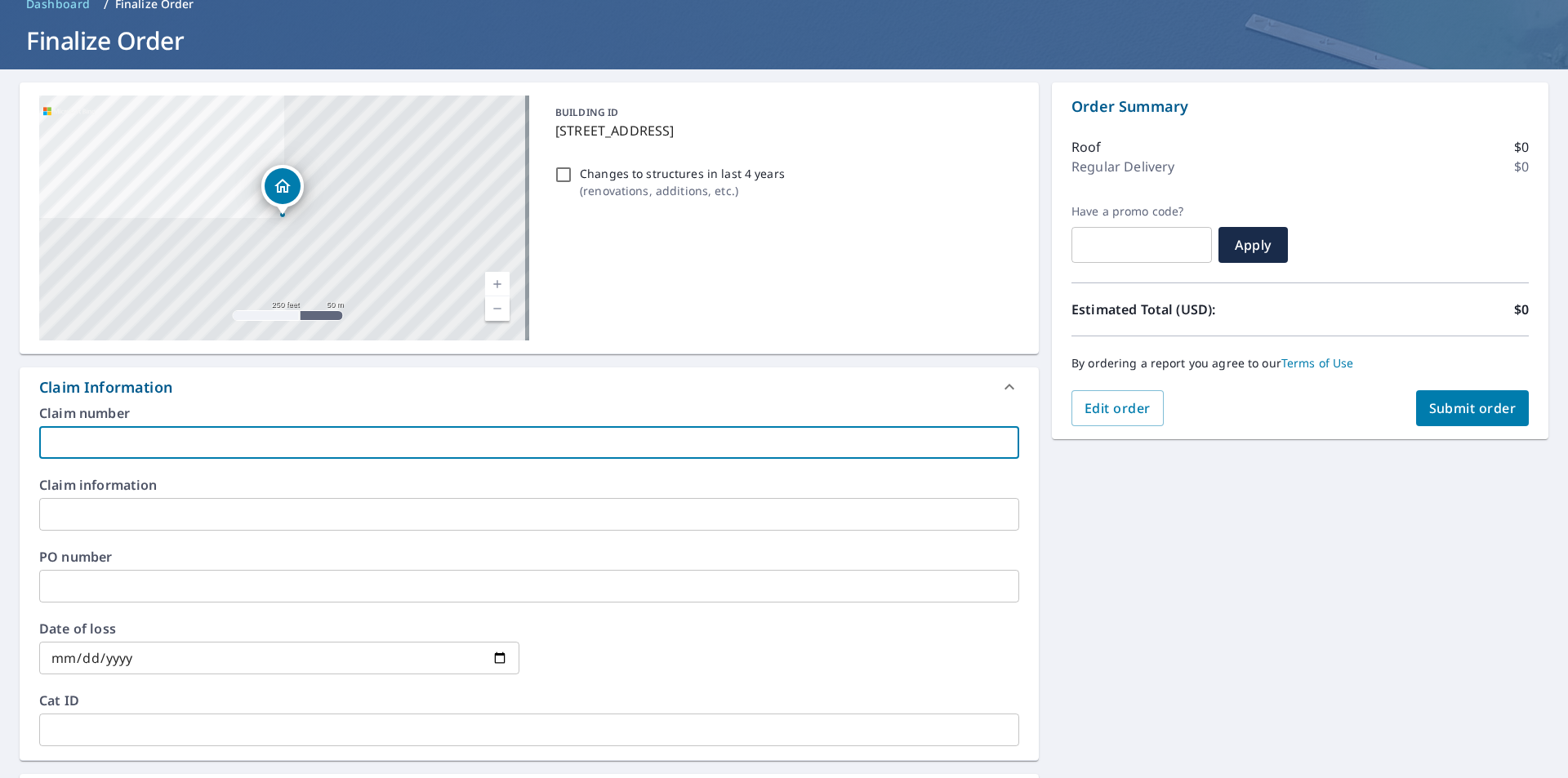
click at [354, 449] on input "text" at bounding box center [530, 443] width 980 height 33
type input "D"
checkbox input "true"
type input "De"
checkbox input "true"
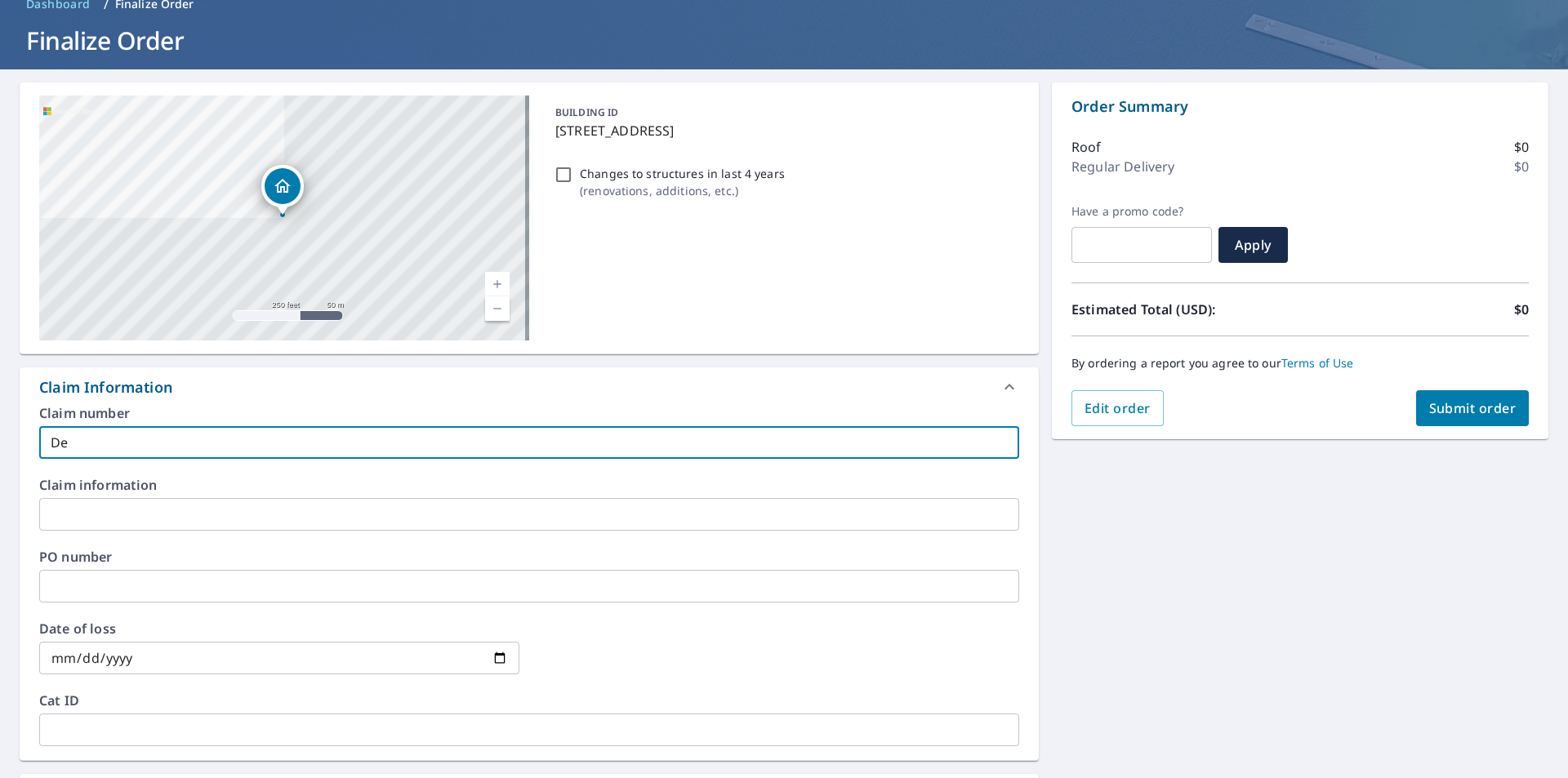
type input "Dea"
checkbox input "true"
type input "Dean"
checkbox input "true"
type input "Dean"
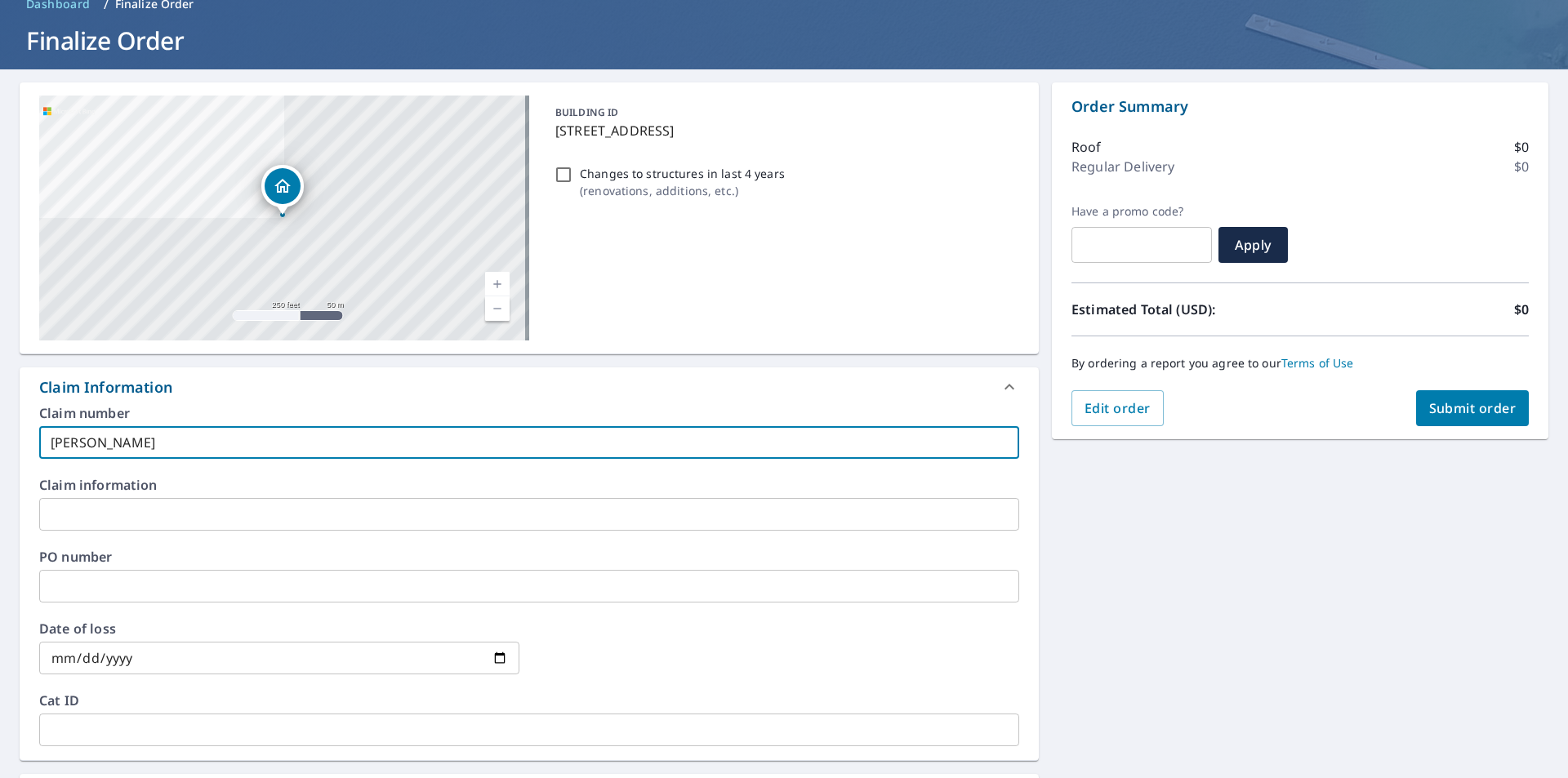
checkbox input "true"
type input "Dean S"
checkbox input "true"
type input "Dean Sc"
checkbox input "true"
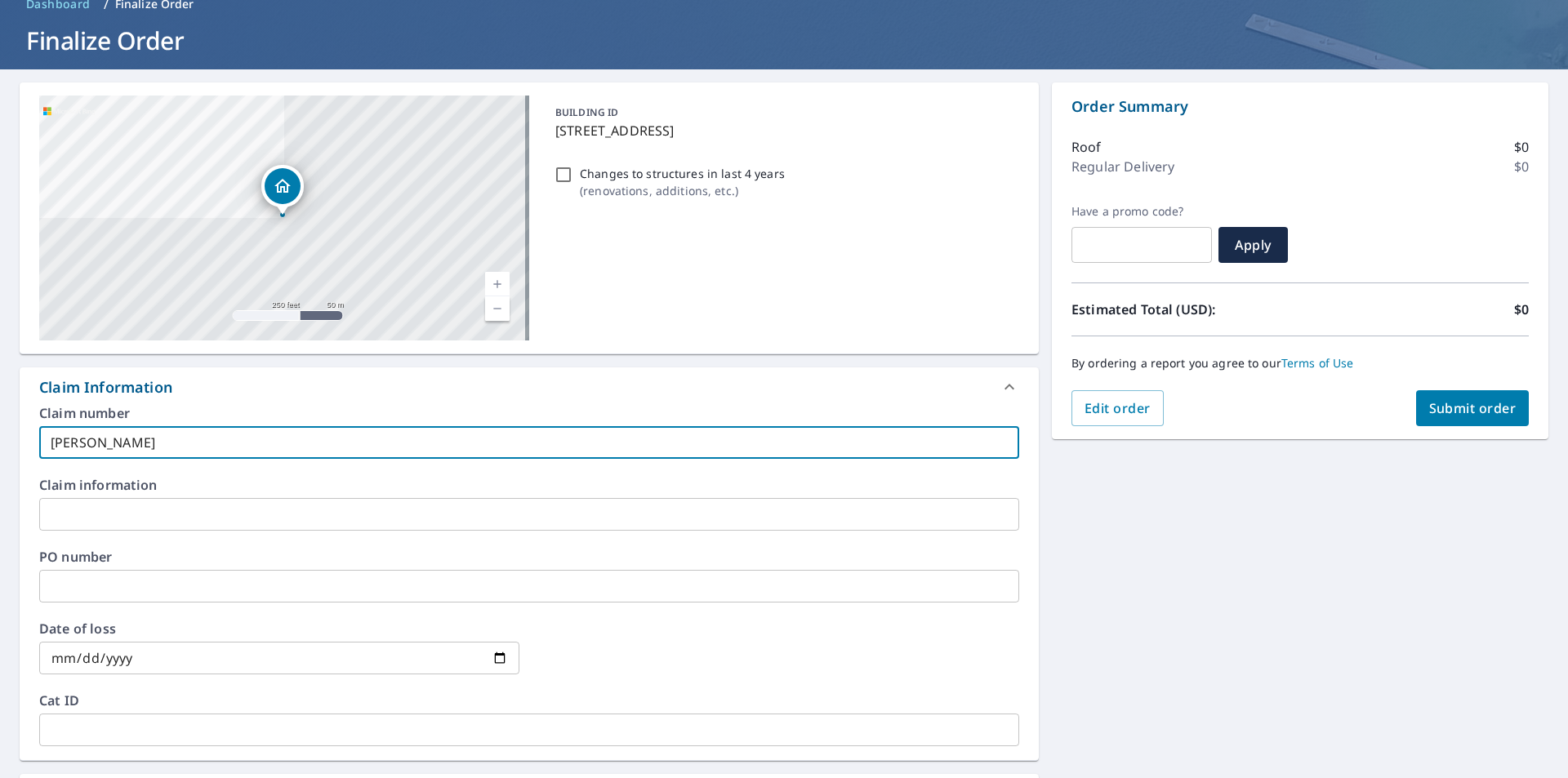
type input "Dean Sch"
checkbox input "true"
type input "Dean Schr"
checkbox input "true"
type input "Dean Schro"
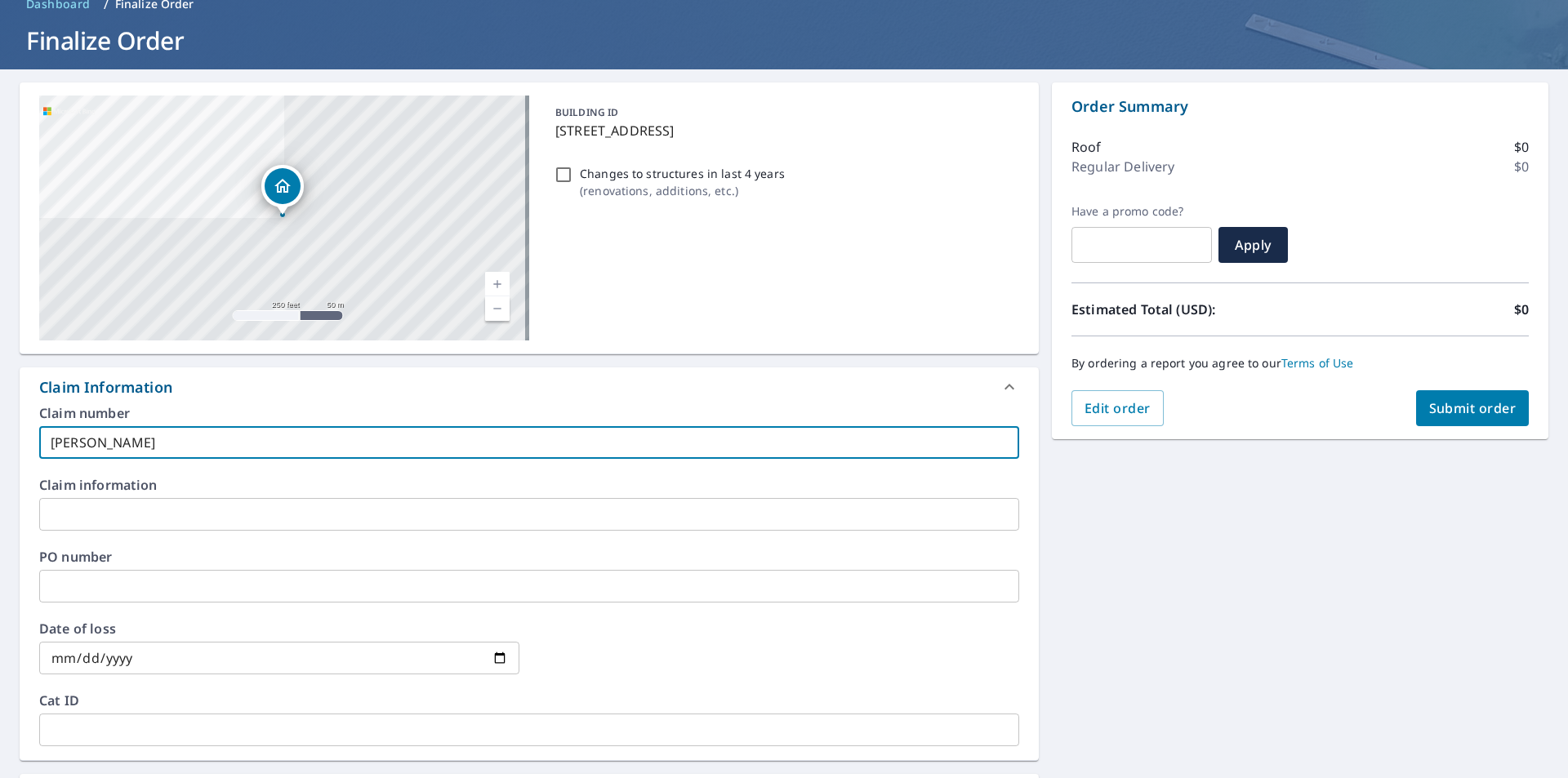
checkbox input "true"
type input "Dean Schroe"
checkbox input "true"
type input "Dean Schroer"
checkbox input "true"
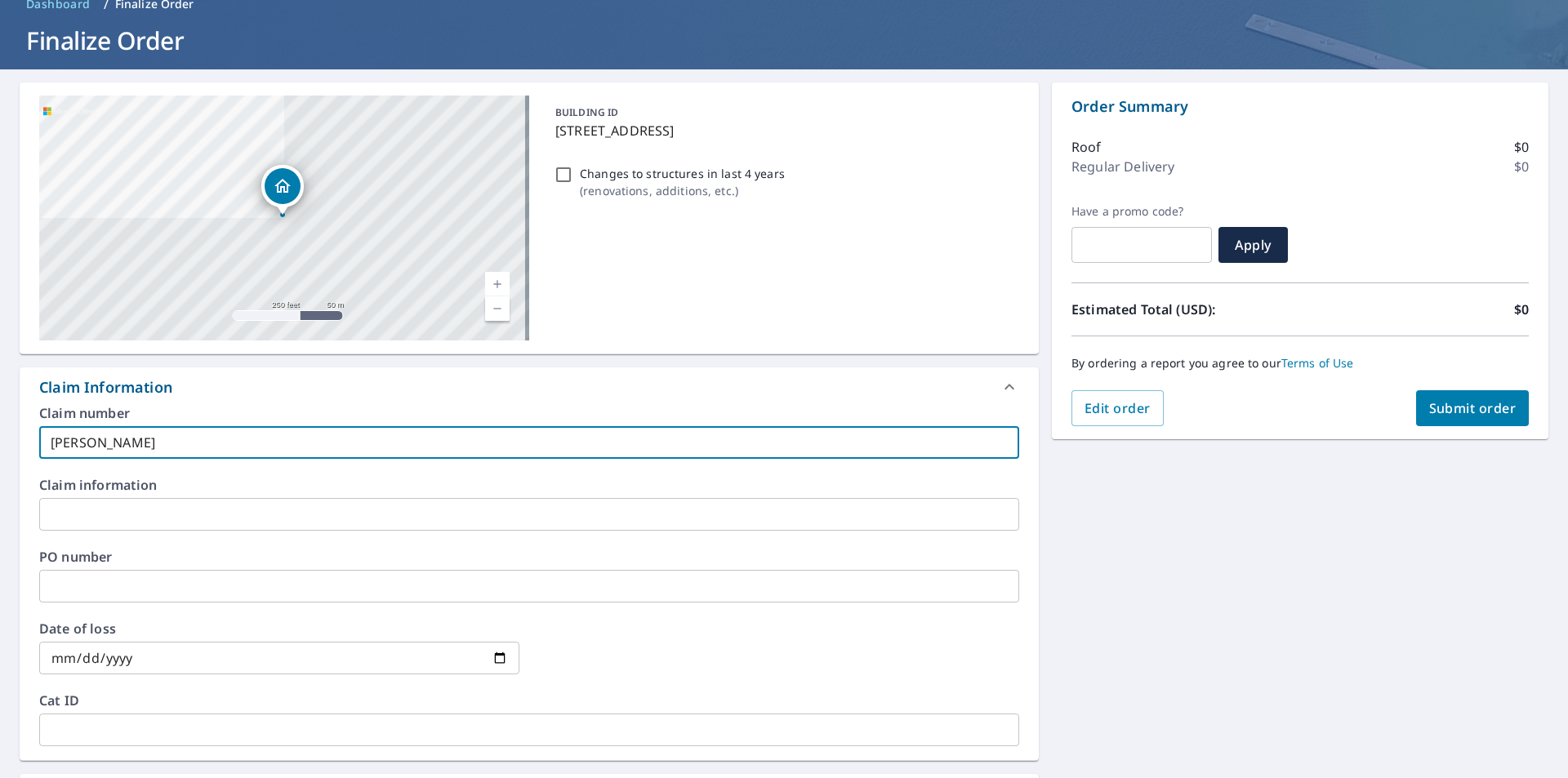
type input "Dean Schroer"
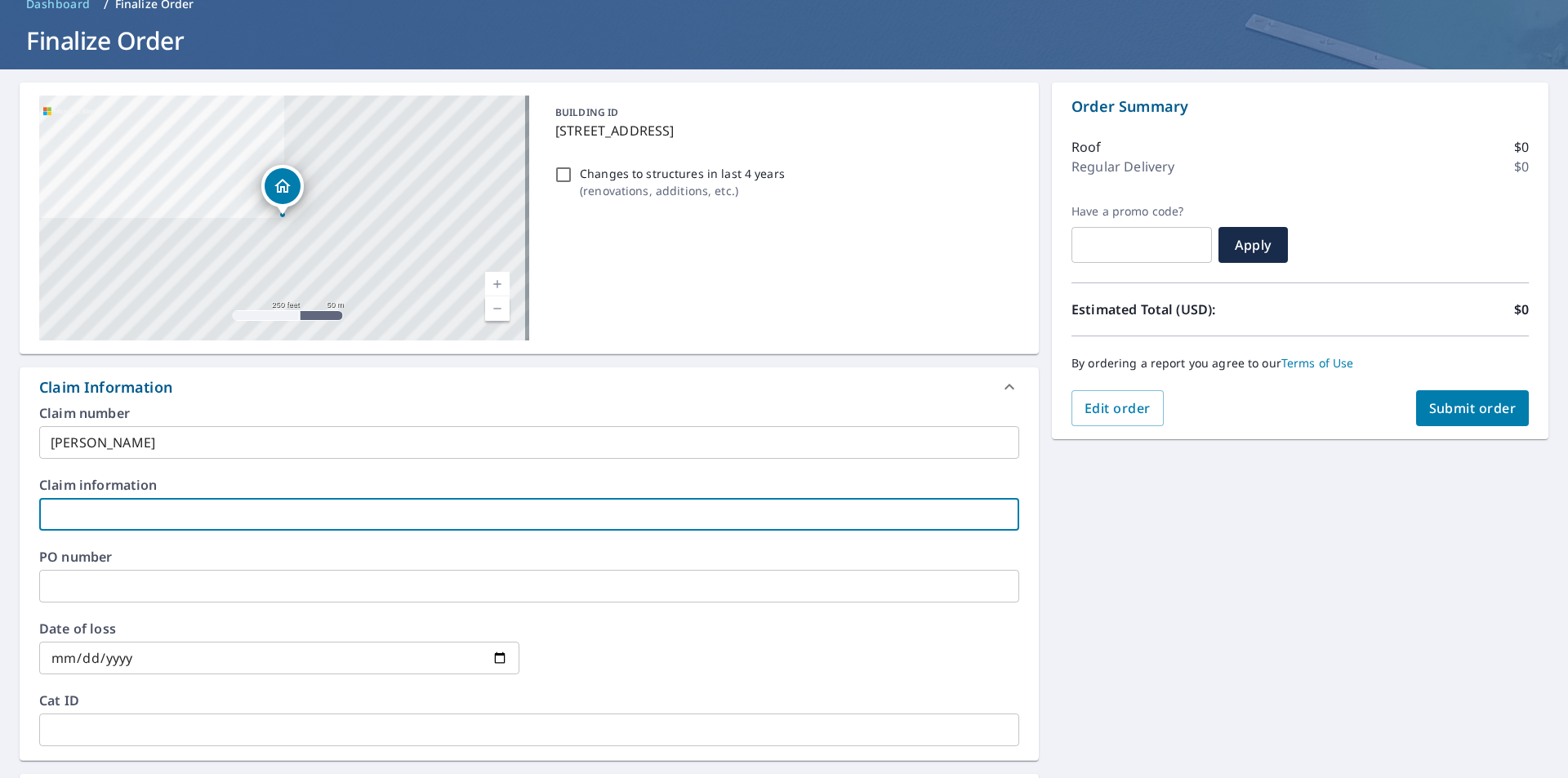
type input "B"
checkbox input "true"
type input "BW"
checkbox input "true"
type input "BW"
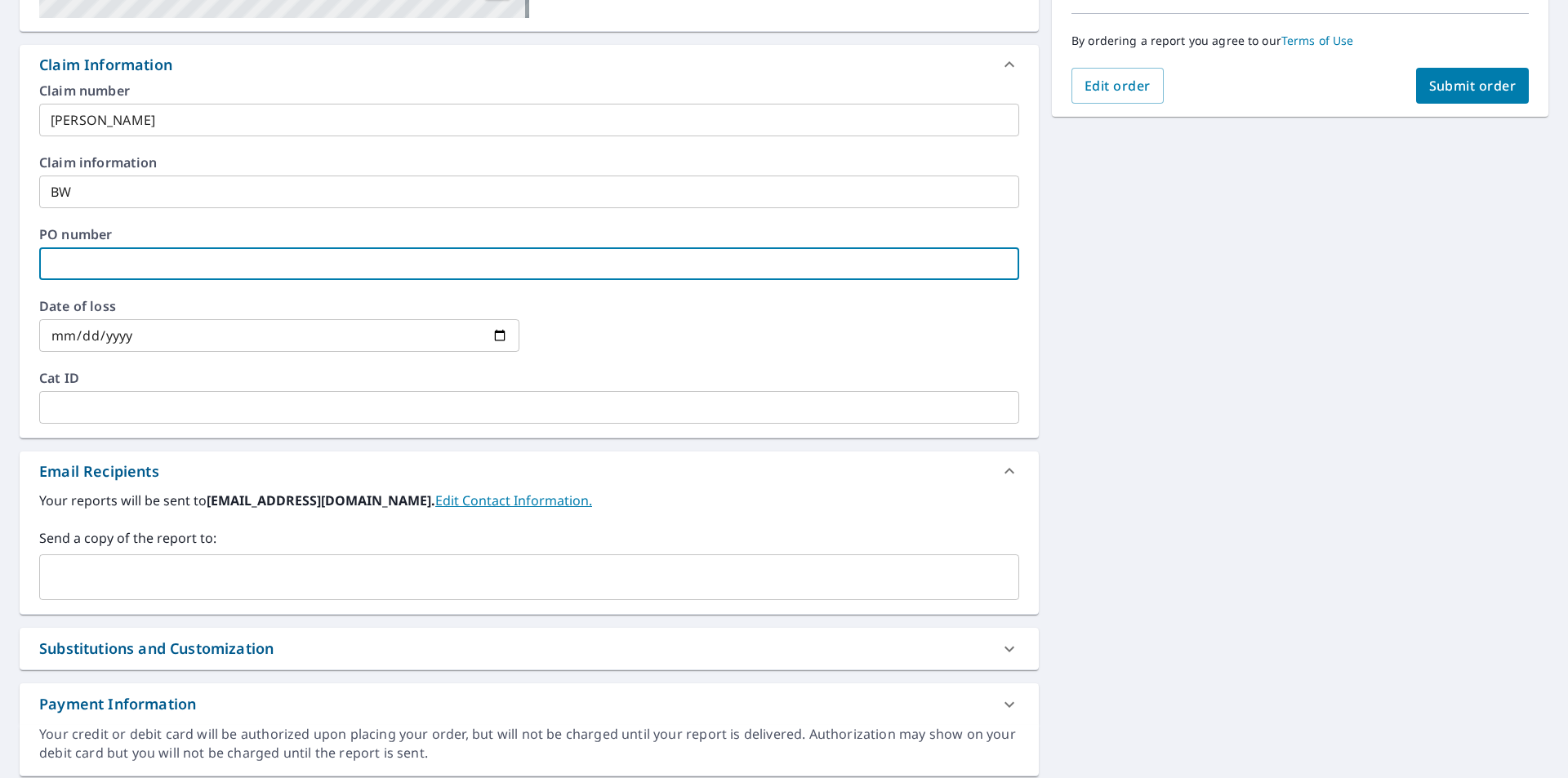
scroll to position [457, 0]
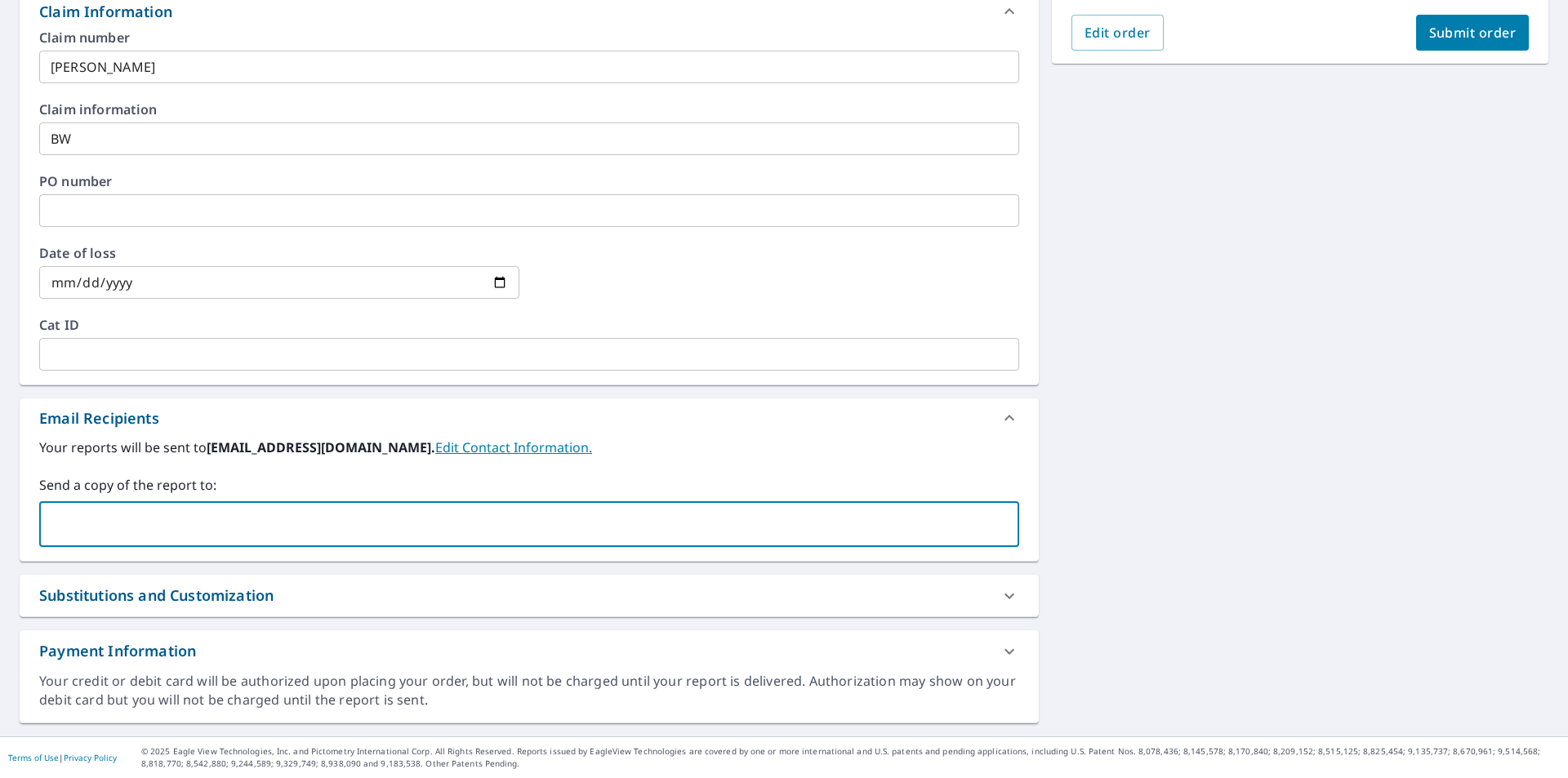
click at [255, 531] on input "text" at bounding box center [516, 524] width 941 height 31
type input "brett@rhodenroofing.com"
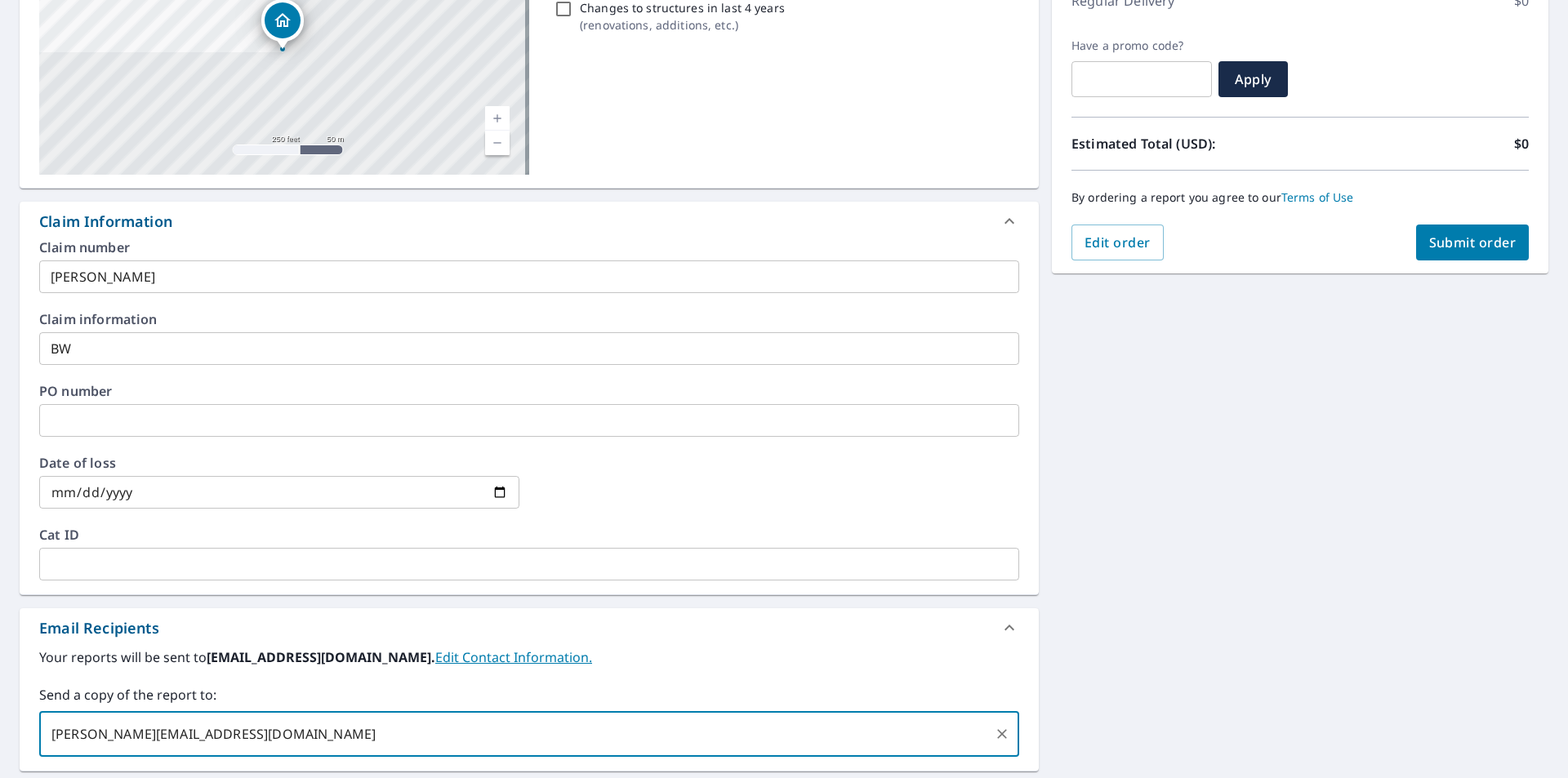
scroll to position [0, 0]
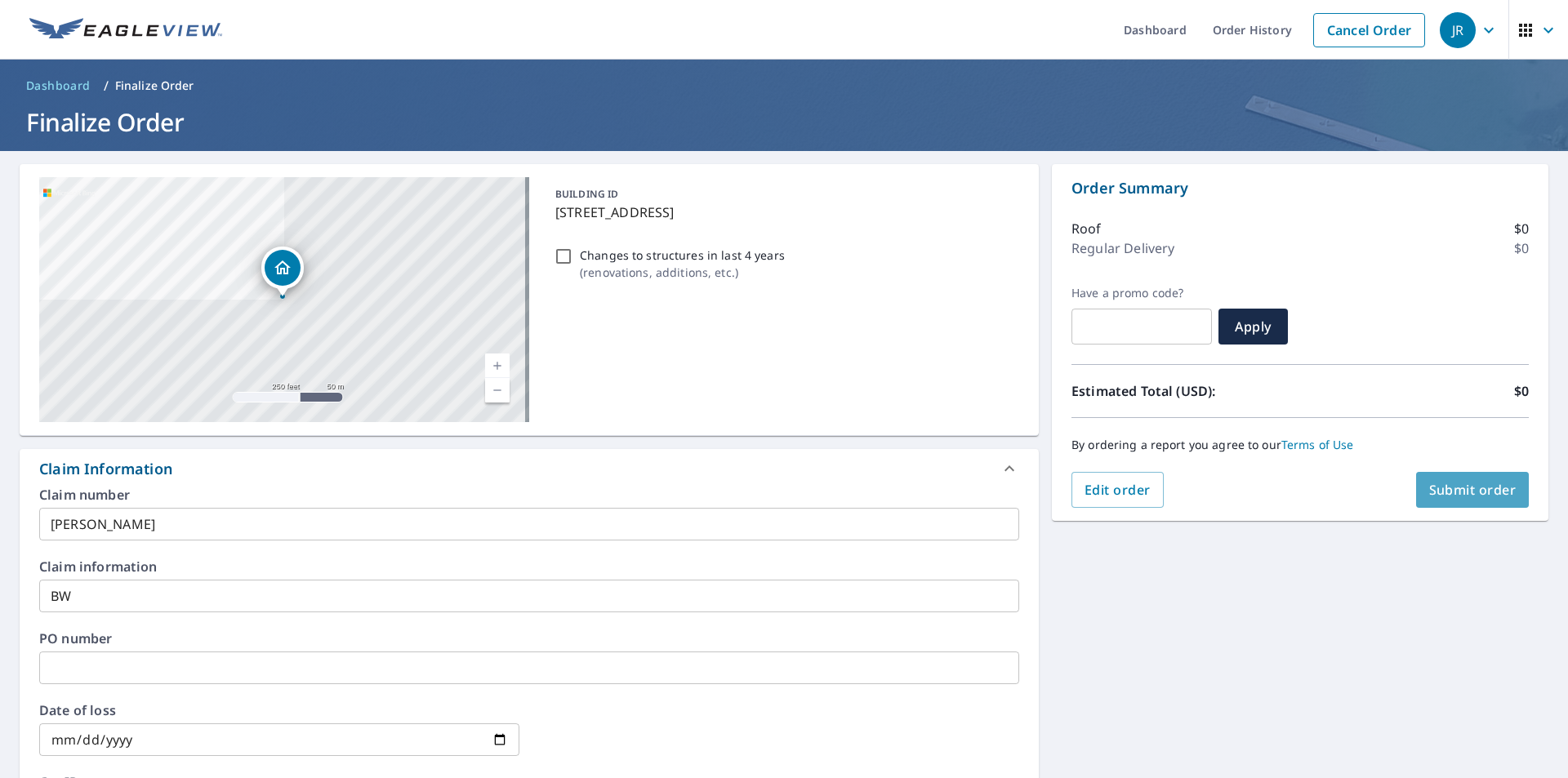
click at [1477, 488] on span "Submit order" at bounding box center [1472, 490] width 87 height 18
checkbox input "true"
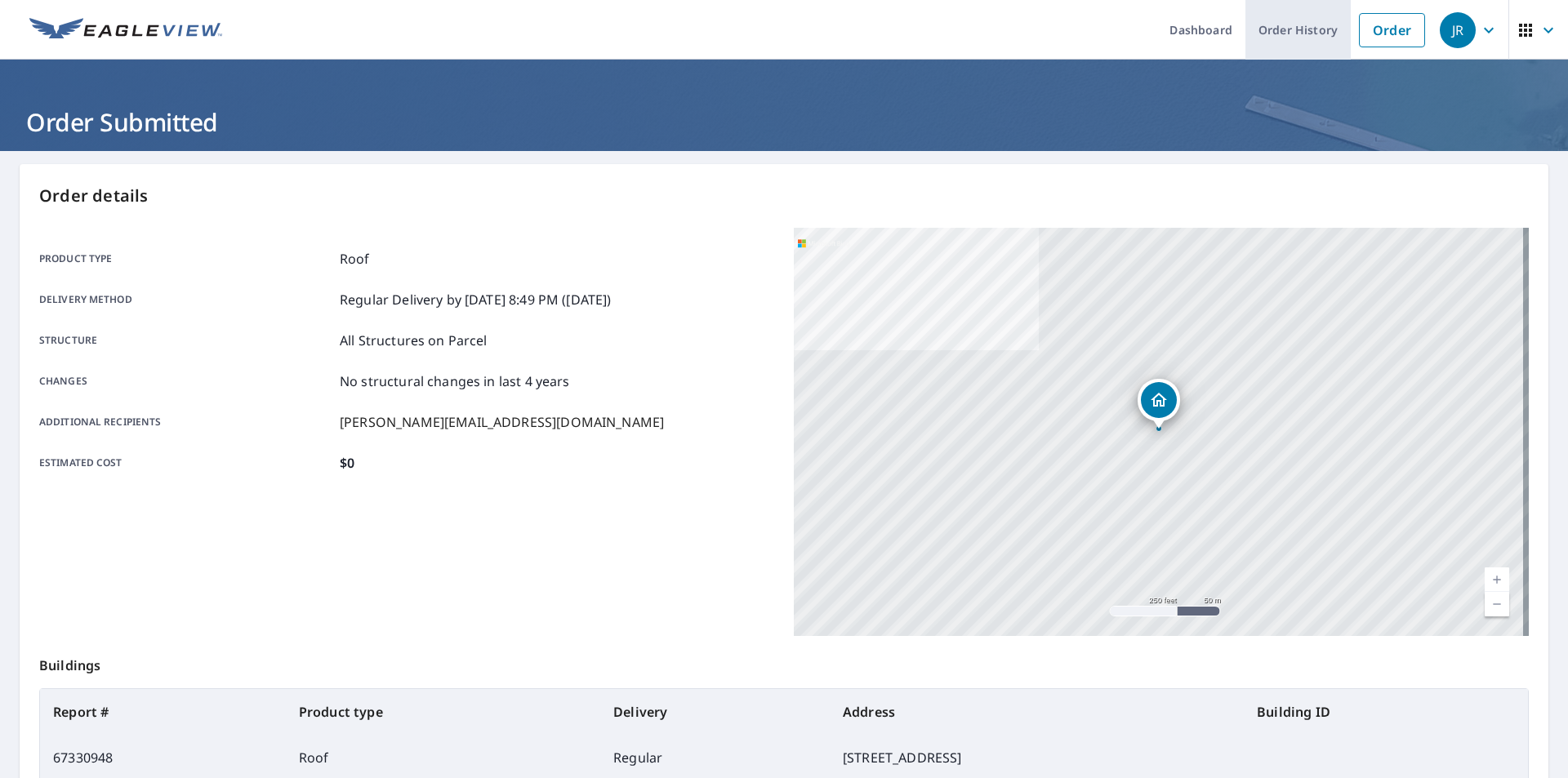
click at [1280, 31] on link "Order History" at bounding box center [1297, 30] width 105 height 60
